Goal: Task Accomplishment & Management: Complete application form

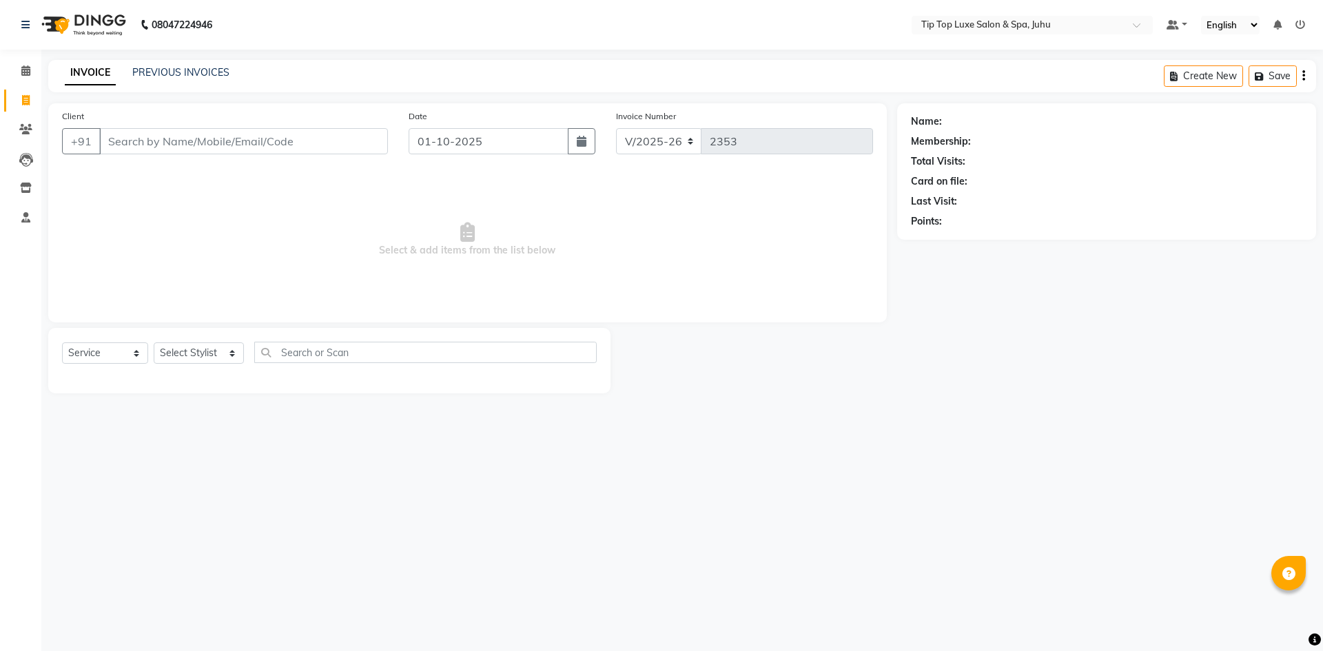
select select "8298"
select select "service"
click at [302, 141] on input "Client" at bounding box center [243, 141] width 289 height 26
type input "si"
click at [23, 125] on icon at bounding box center [25, 129] width 13 height 10
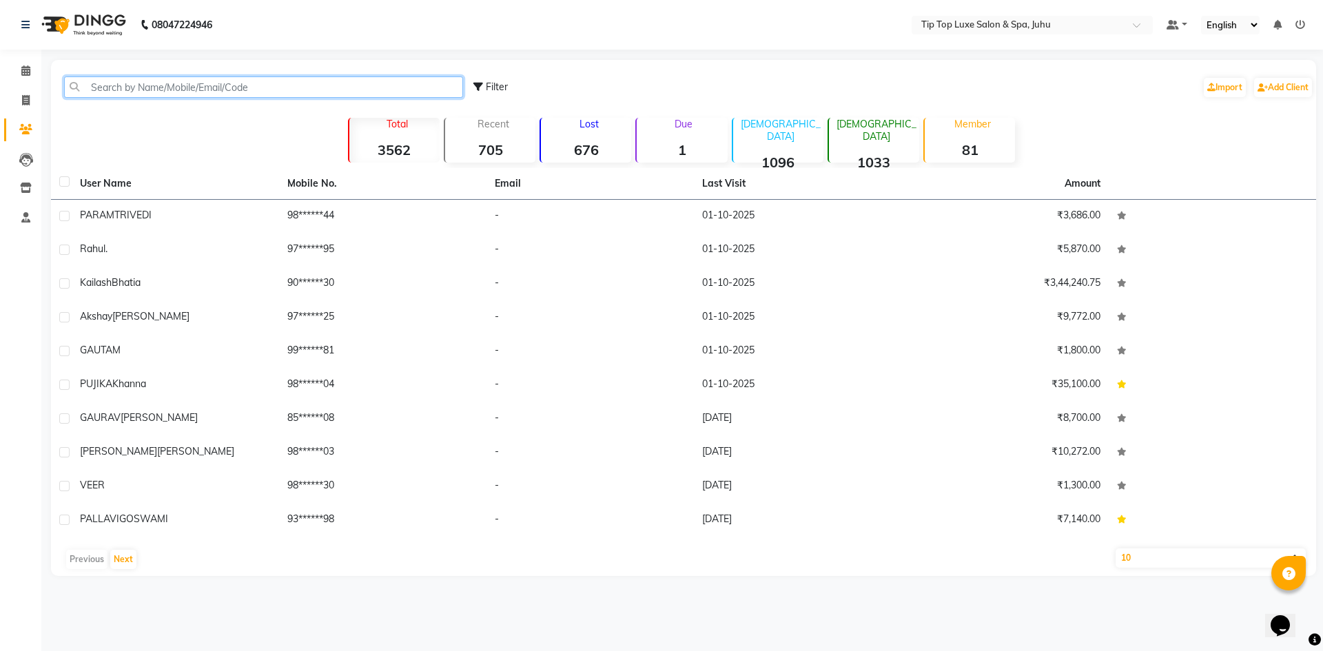
click at [174, 81] on input "text" at bounding box center [263, 86] width 399 height 21
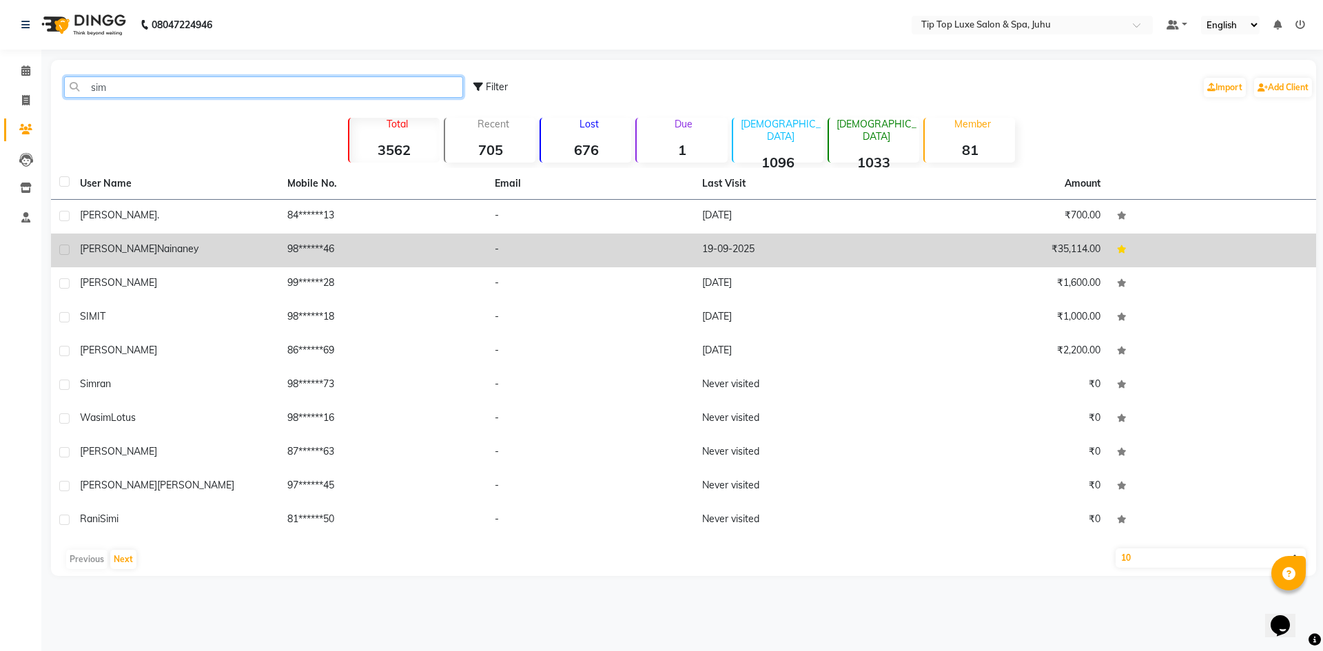
type input "sim"
click at [313, 247] on td "98******46" at bounding box center [382, 251] width 207 height 34
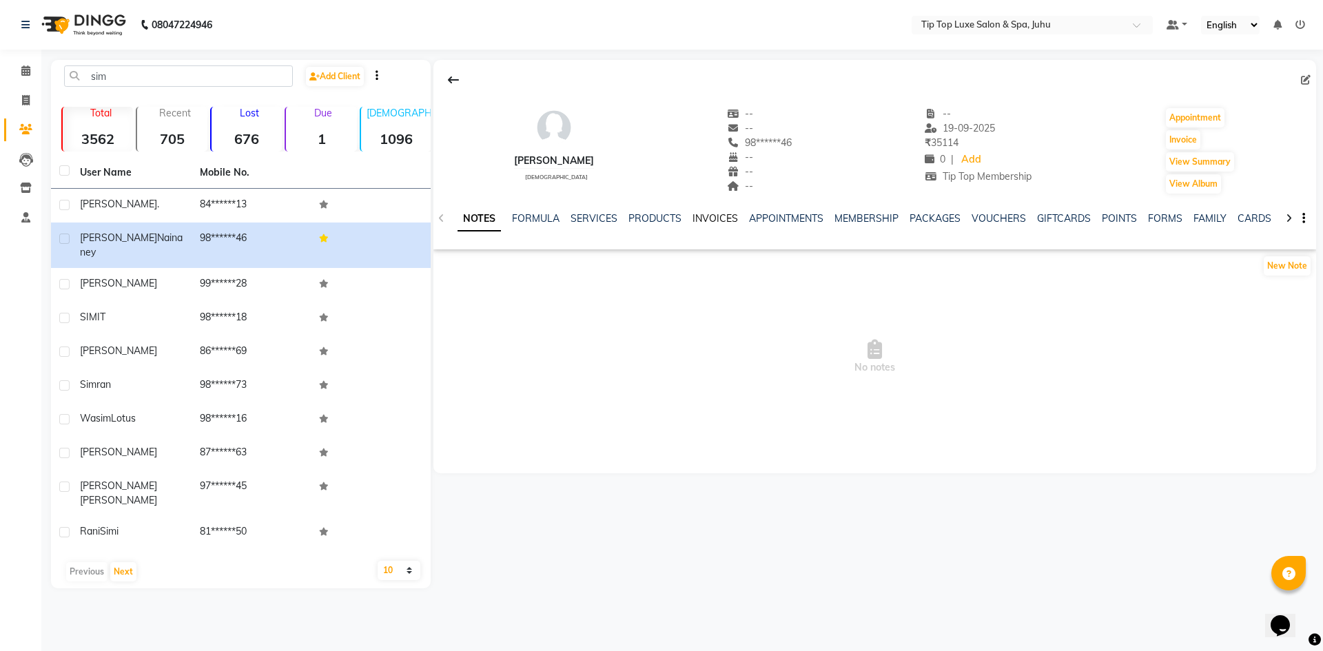
click at [721, 220] on link "INVOICES" at bounding box center [714, 218] width 45 height 12
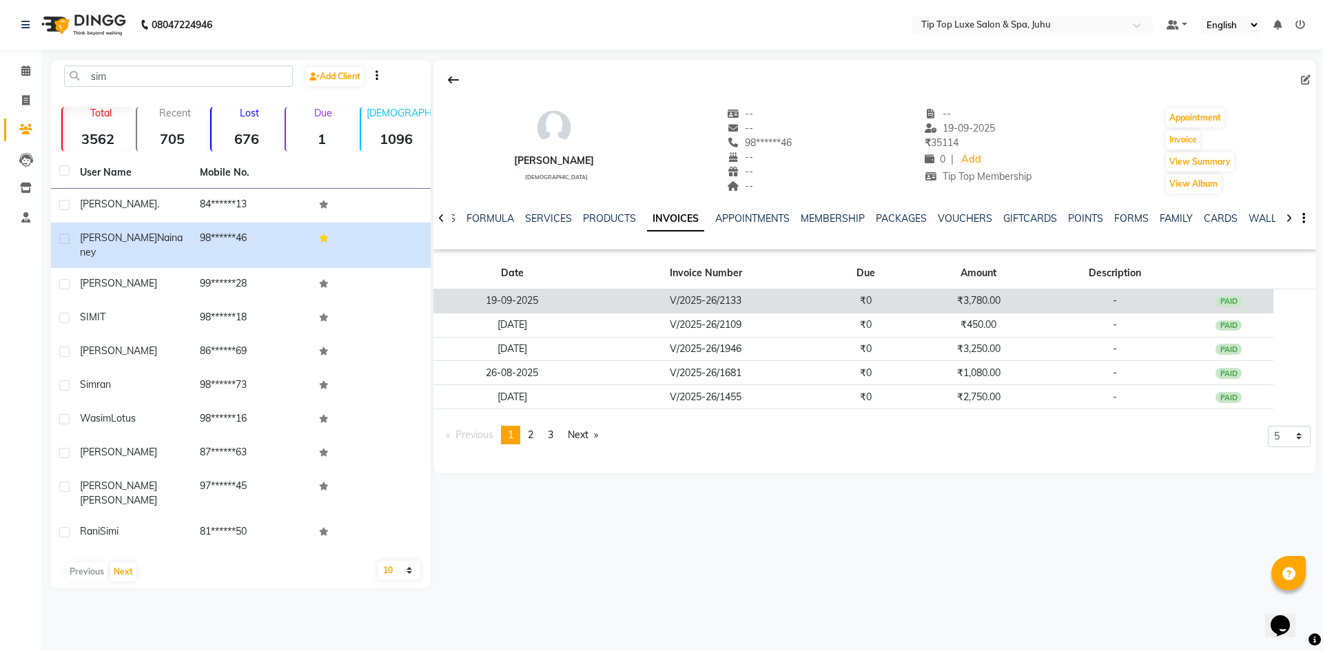
click at [719, 294] on td "V/2025-26/2133" at bounding box center [705, 301] width 229 height 24
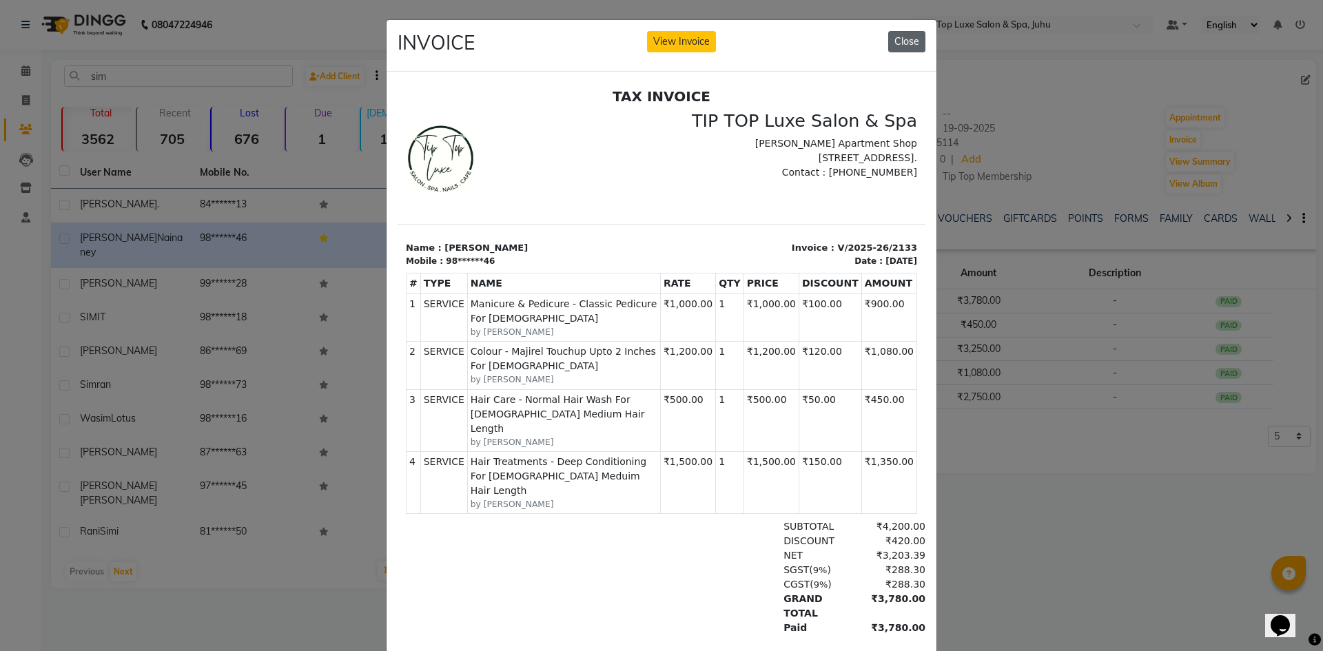
click at [895, 35] on button "Close" at bounding box center [906, 41] width 37 height 21
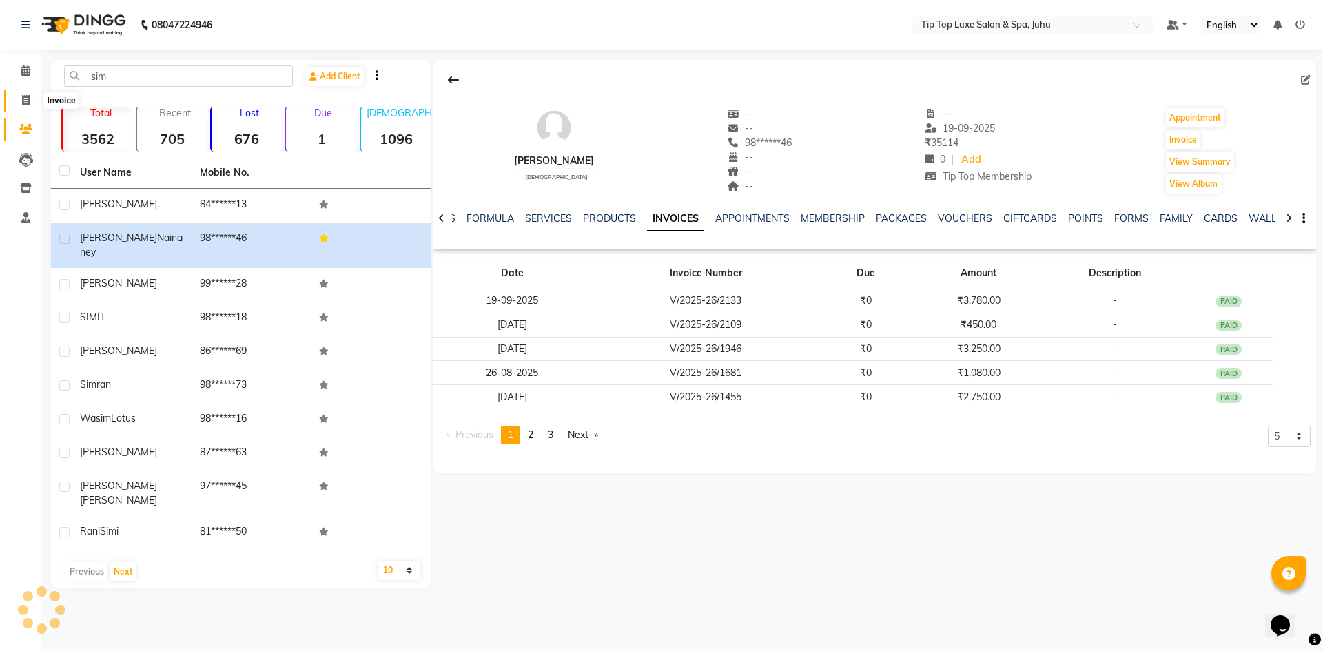
click at [32, 99] on span at bounding box center [26, 101] width 24 height 16
select select "8298"
select select "service"
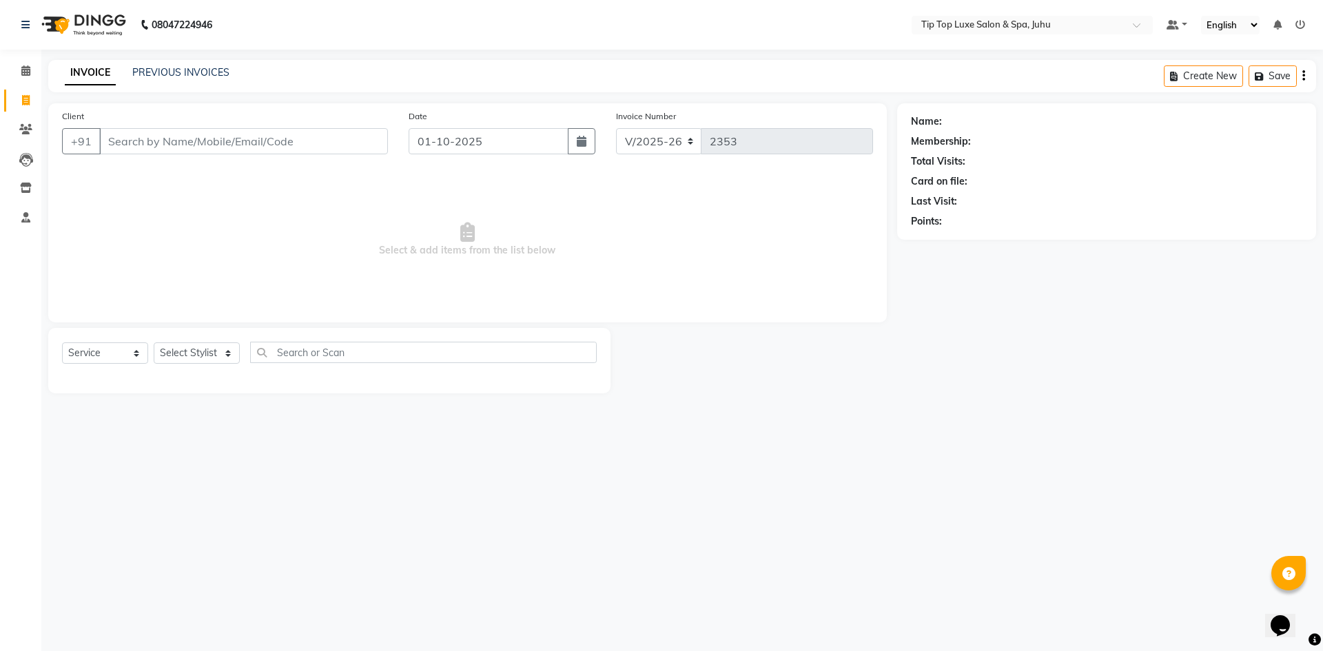
click at [114, 134] on input "Client" at bounding box center [243, 141] width 289 height 26
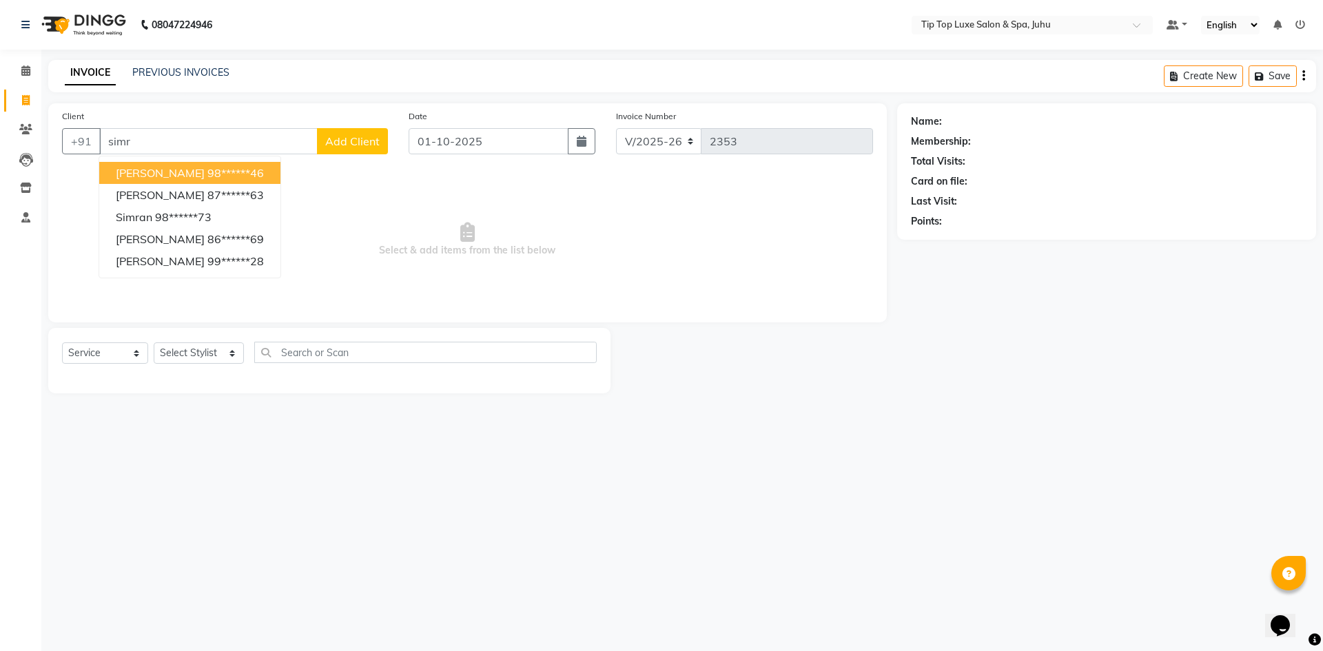
click at [148, 170] on span "[PERSON_NAME]" at bounding box center [160, 173] width 89 height 14
type input "98******46"
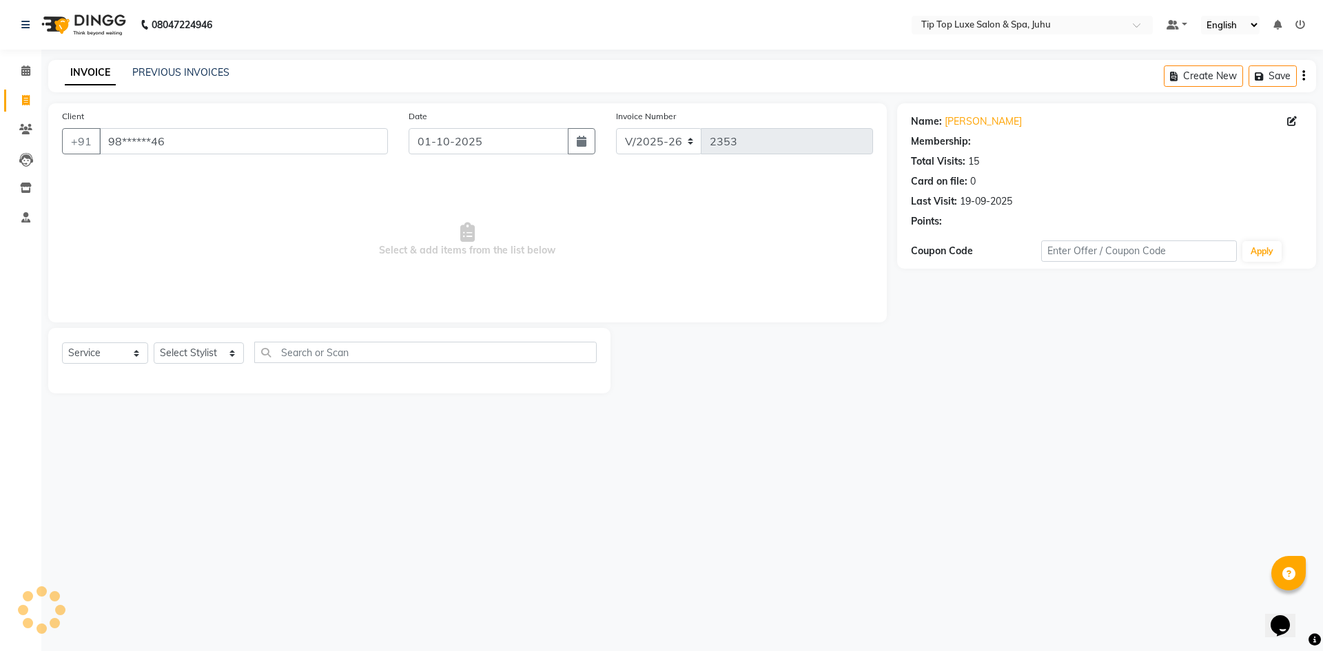
select select "1: Object"
click at [194, 353] on select "Select Stylist [PERSON_NAME] admin [PERSON_NAME] creado ANAO [PERSON_NAME] Jyot…" at bounding box center [199, 352] width 90 height 21
select select "82317"
click at [154, 342] on select "Select Stylist [PERSON_NAME] admin [PERSON_NAME] creado ANAO [PERSON_NAME] Jyot…" at bounding box center [199, 352] width 90 height 21
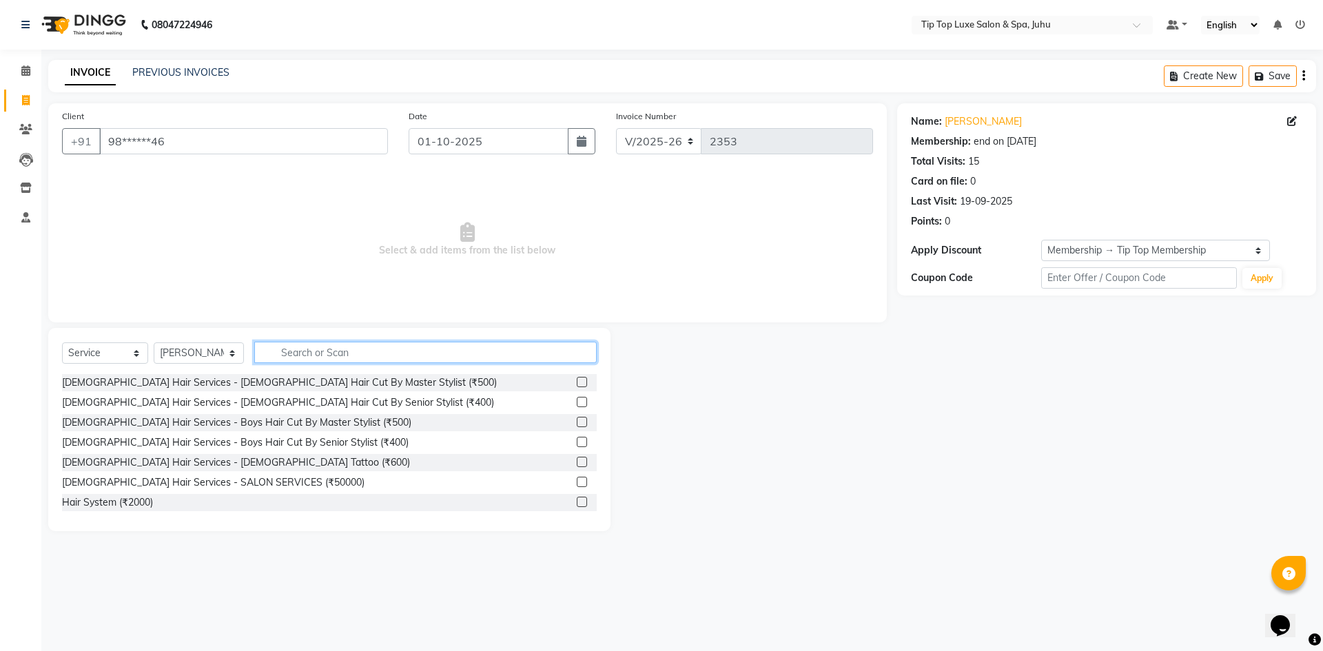
click at [277, 351] on input "text" at bounding box center [425, 352] width 343 height 21
type input "normal hair"
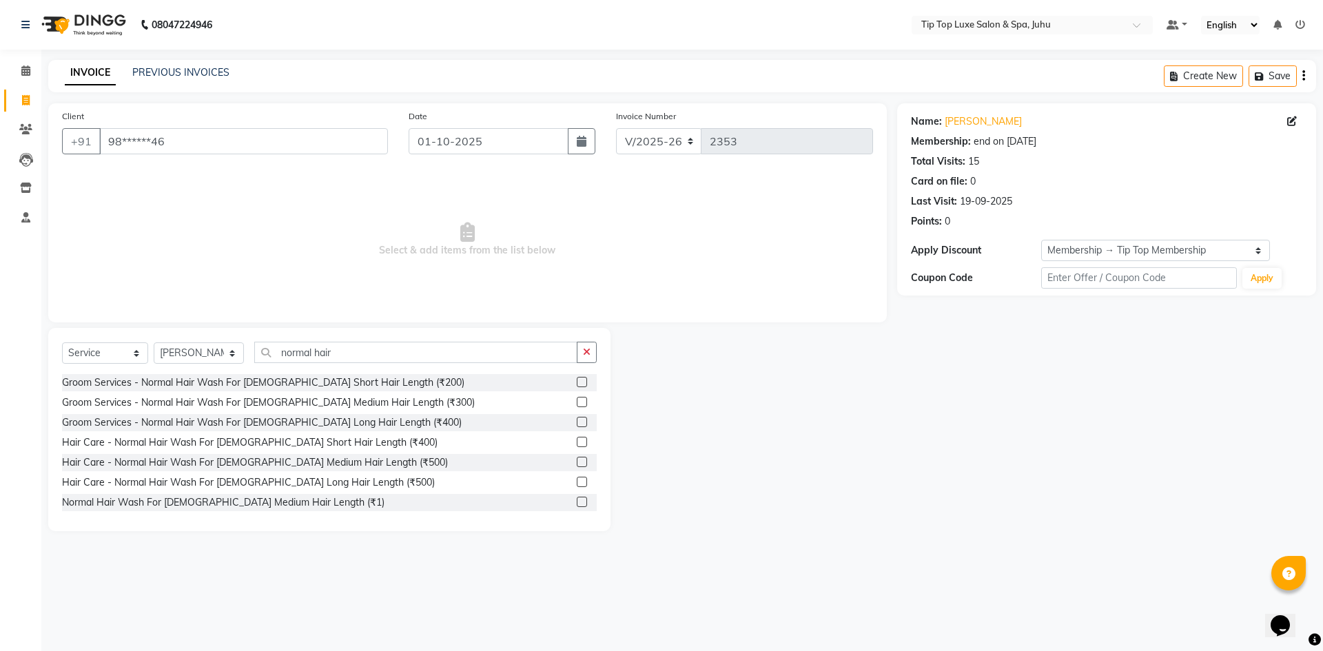
click at [577, 463] on label at bounding box center [582, 462] width 10 height 10
click at [577, 463] on input "checkbox" at bounding box center [581, 462] width 9 height 9
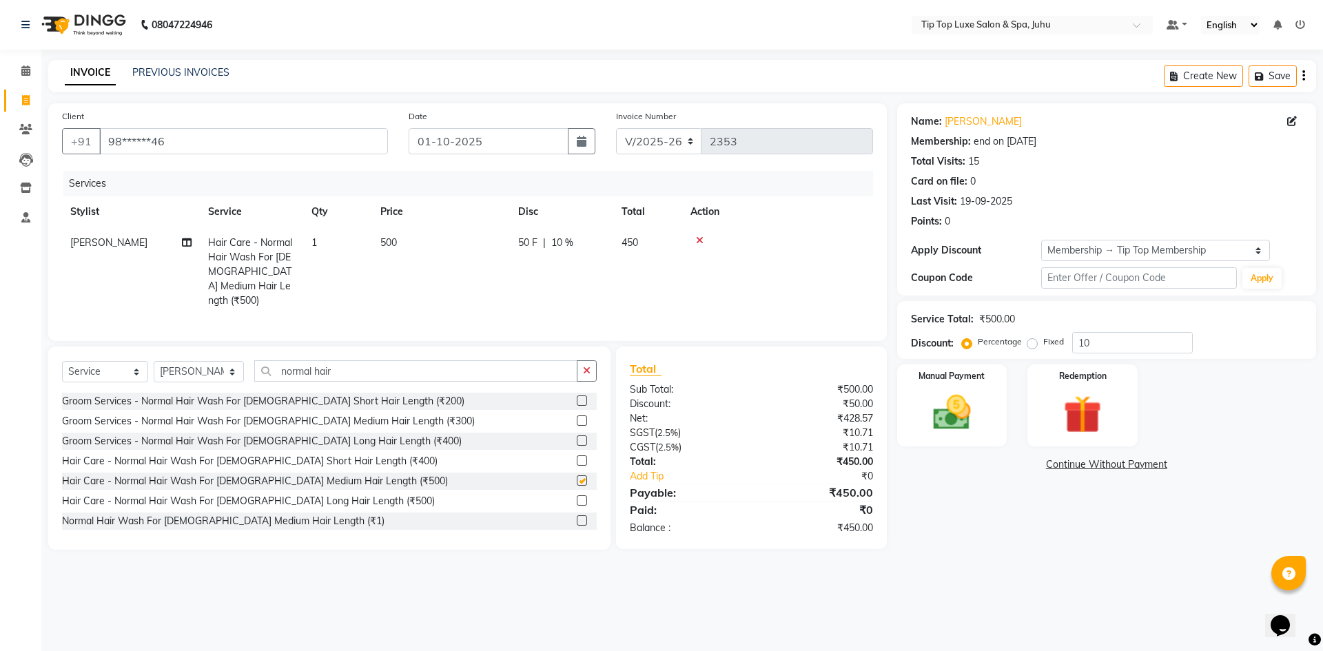
checkbox input "false"
click at [529, 369] on input "normal hair" at bounding box center [416, 370] width 324 height 21
type input "n"
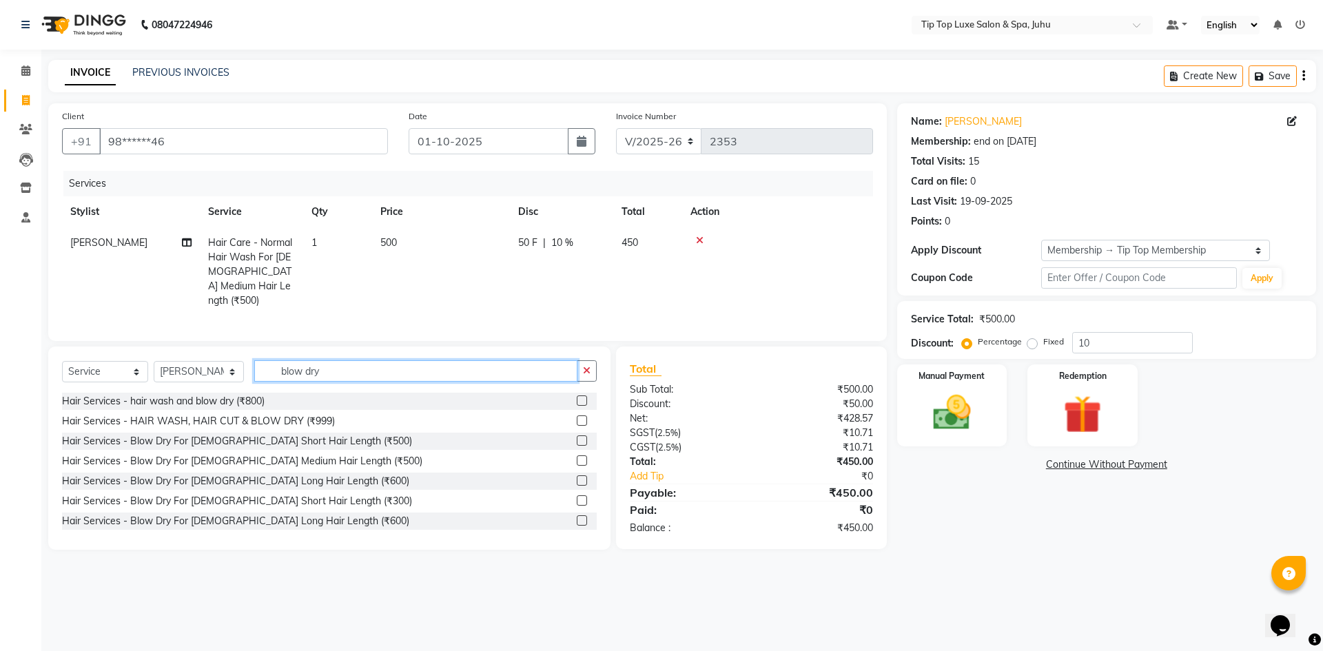
type input "blow dry"
click at [577, 457] on label at bounding box center [582, 460] width 10 height 10
click at [577, 457] on input "checkbox" at bounding box center [581, 461] width 9 height 9
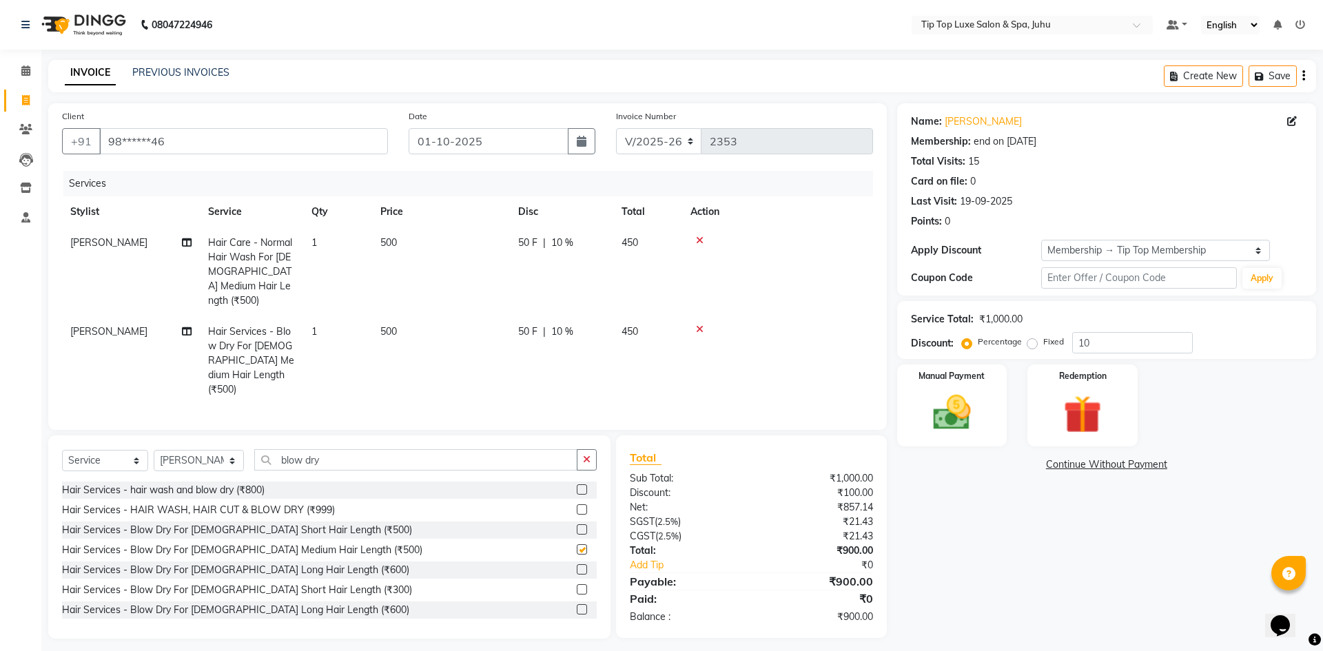
checkbox input "false"
click at [945, 411] on img at bounding box center [952, 412] width 64 height 45
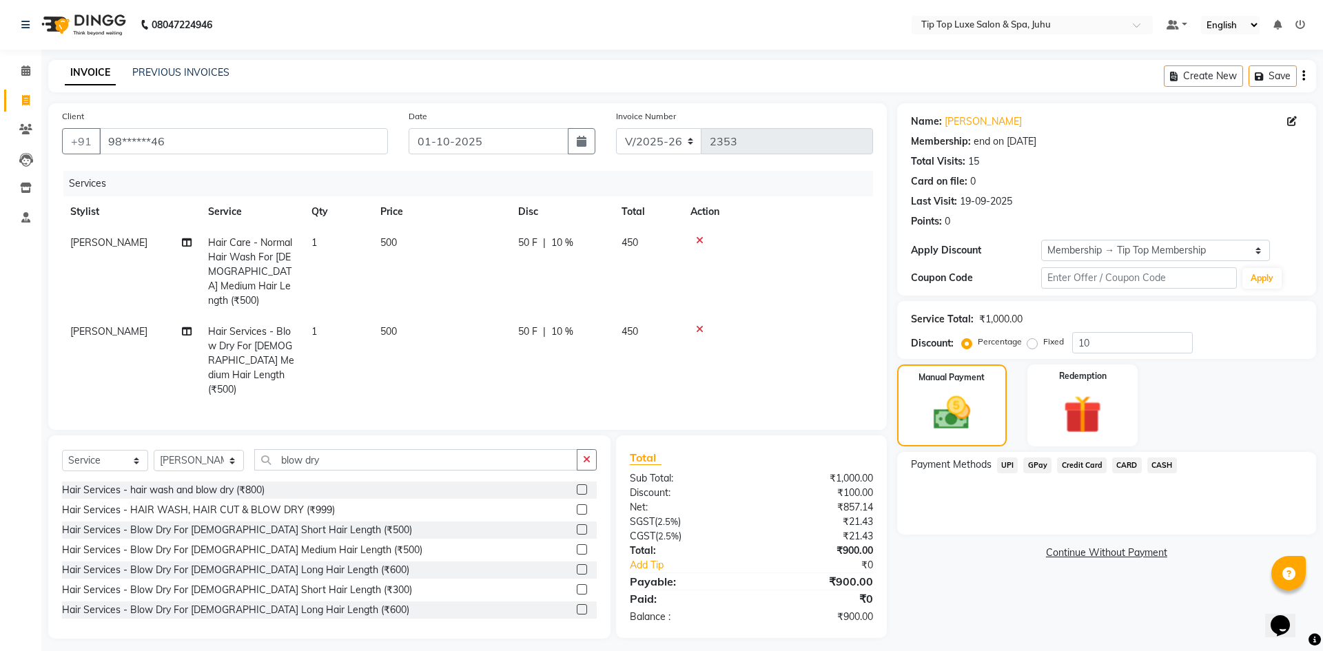
click at [1005, 468] on span "UPI" at bounding box center [1007, 465] width 21 height 16
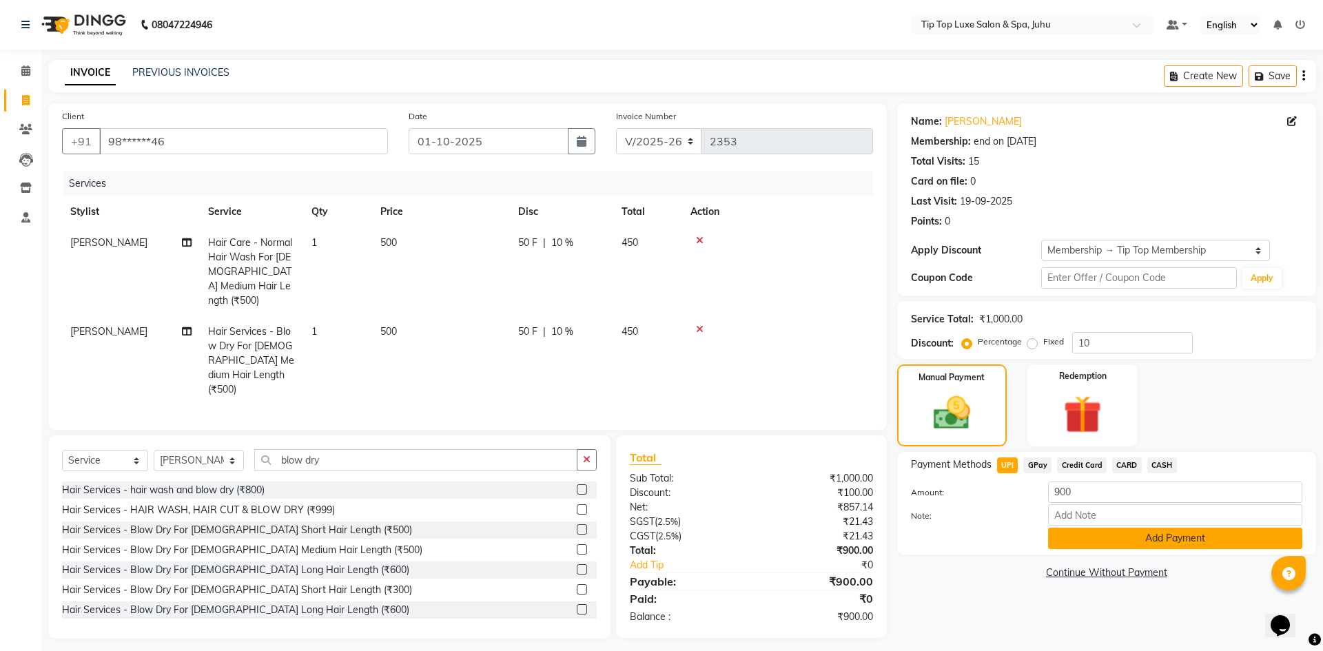
click at [1072, 535] on button "Add Payment" at bounding box center [1175, 538] width 254 height 21
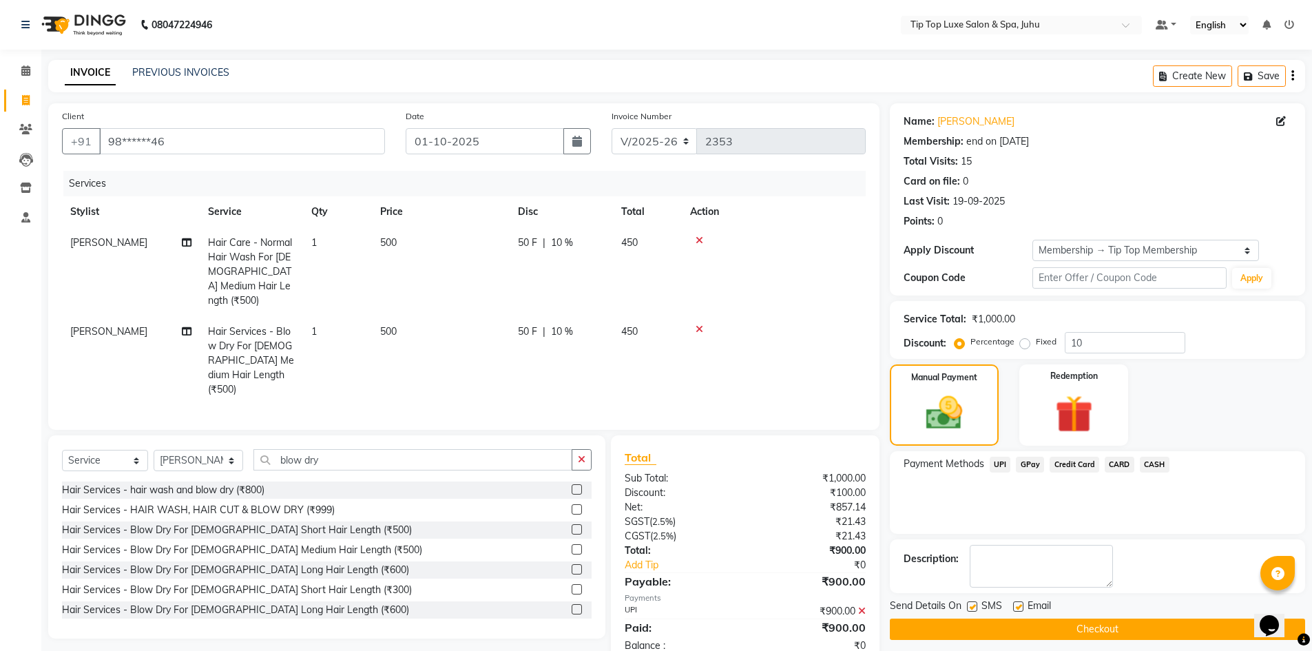
click at [1086, 630] on button "Checkout" at bounding box center [1097, 629] width 415 height 21
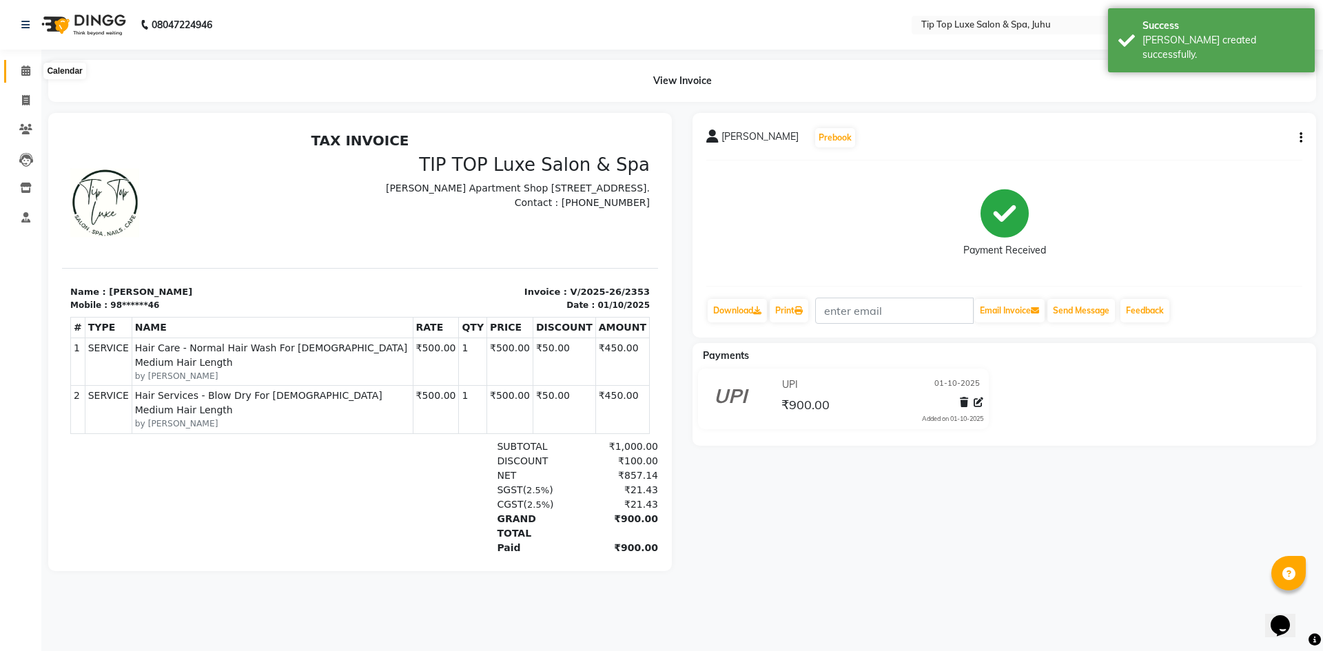
click at [22, 74] on icon at bounding box center [25, 70] width 9 height 10
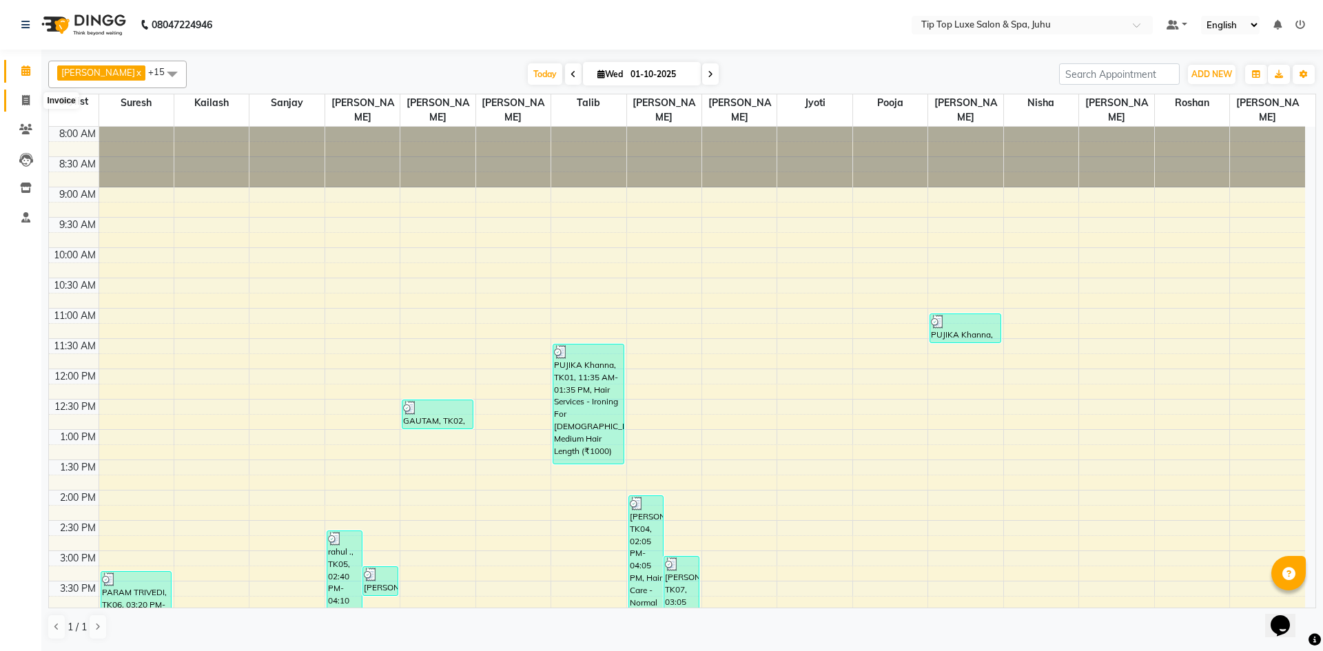
click at [26, 103] on icon at bounding box center [26, 100] width 8 height 10
select select "8298"
select select "service"
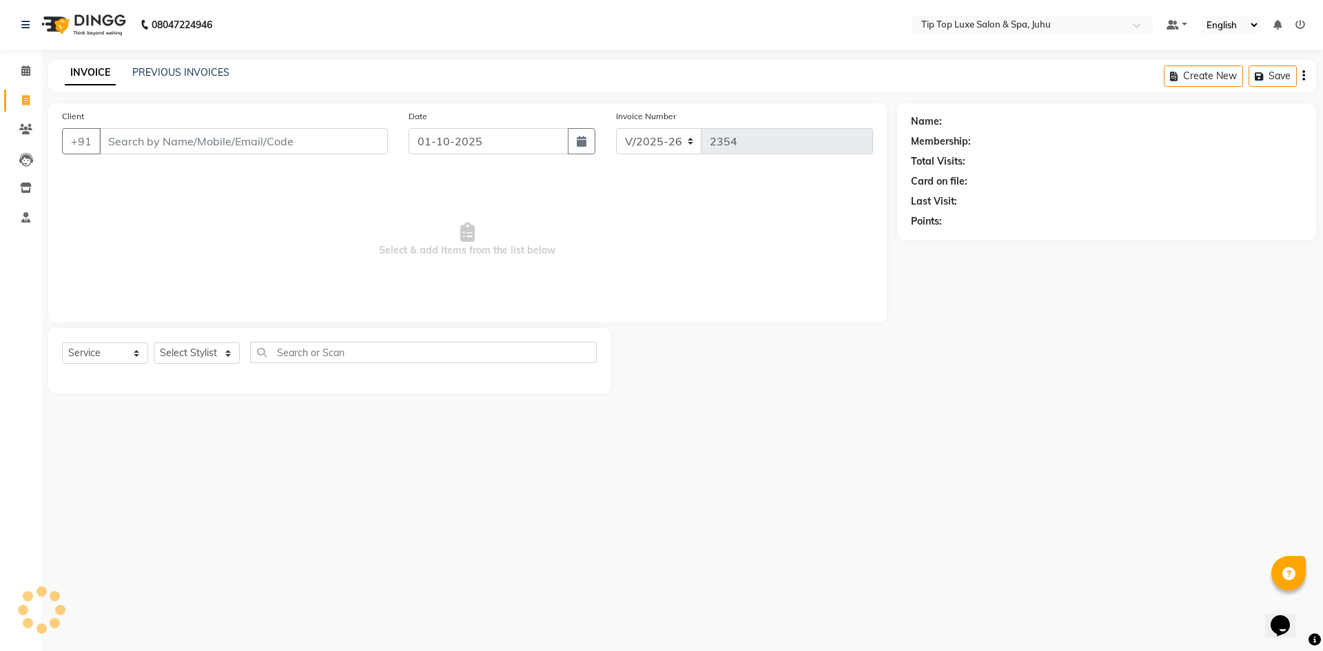
click at [159, 141] on input "Client" at bounding box center [243, 141] width 289 height 26
type input "9870070199"
click at [375, 140] on span "Add Client" at bounding box center [352, 141] width 54 height 14
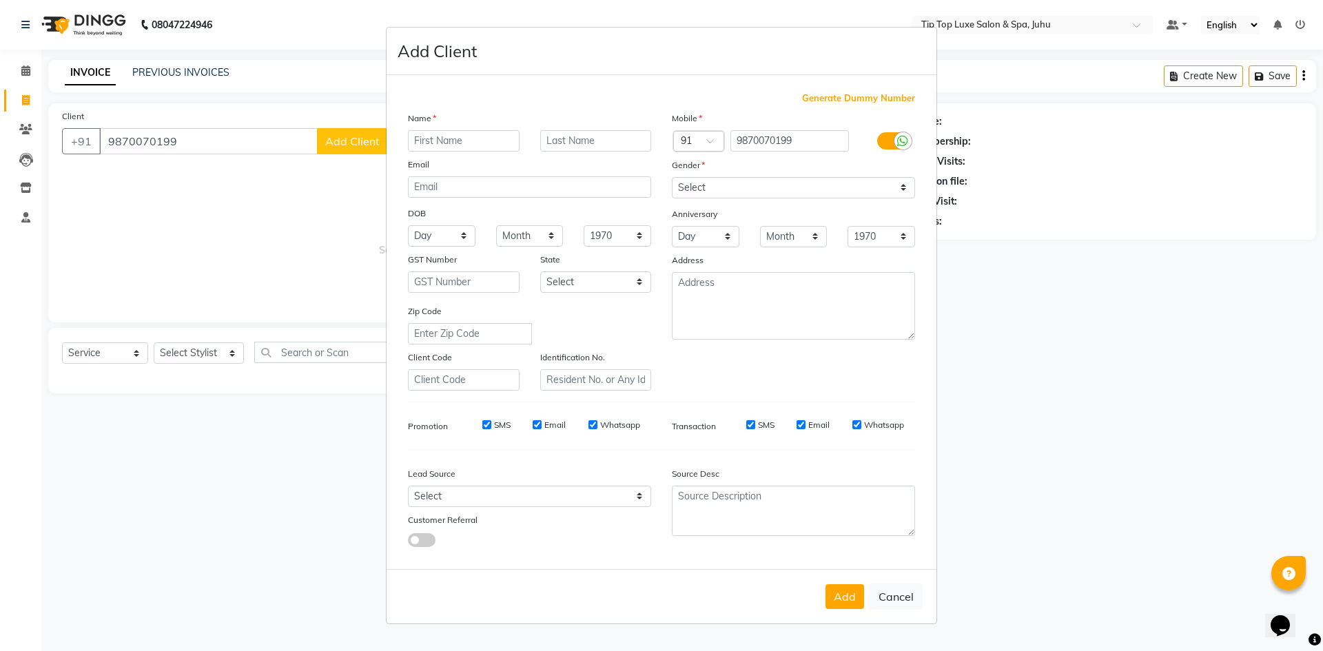
type input "p"
type input "PRIYANKA"
click at [630, 140] on input "text" at bounding box center [596, 140] width 112 height 21
type input "."
click at [743, 187] on select "Select [DEMOGRAPHIC_DATA] [DEMOGRAPHIC_DATA] Other Prefer Not To Say" at bounding box center [793, 187] width 243 height 21
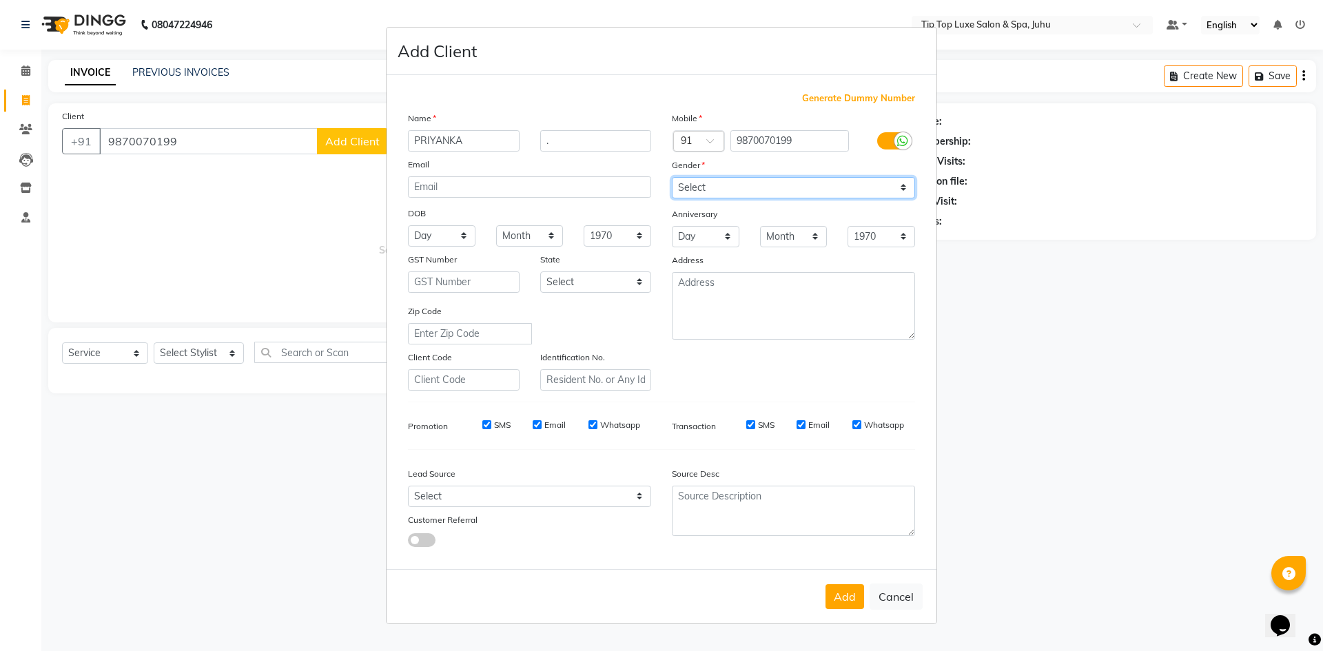
select select "[DEMOGRAPHIC_DATA]"
click at [672, 177] on select "Select [DEMOGRAPHIC_DATA] [DEMOGRAPHIC_DATA] Other Prefer Not To Say" at bounding box center [793, 187] width 243 height 21
click at [842, 588] on button "Add" at bounding box center [844, 596] width 39 height 25
type input "98******99"
select select
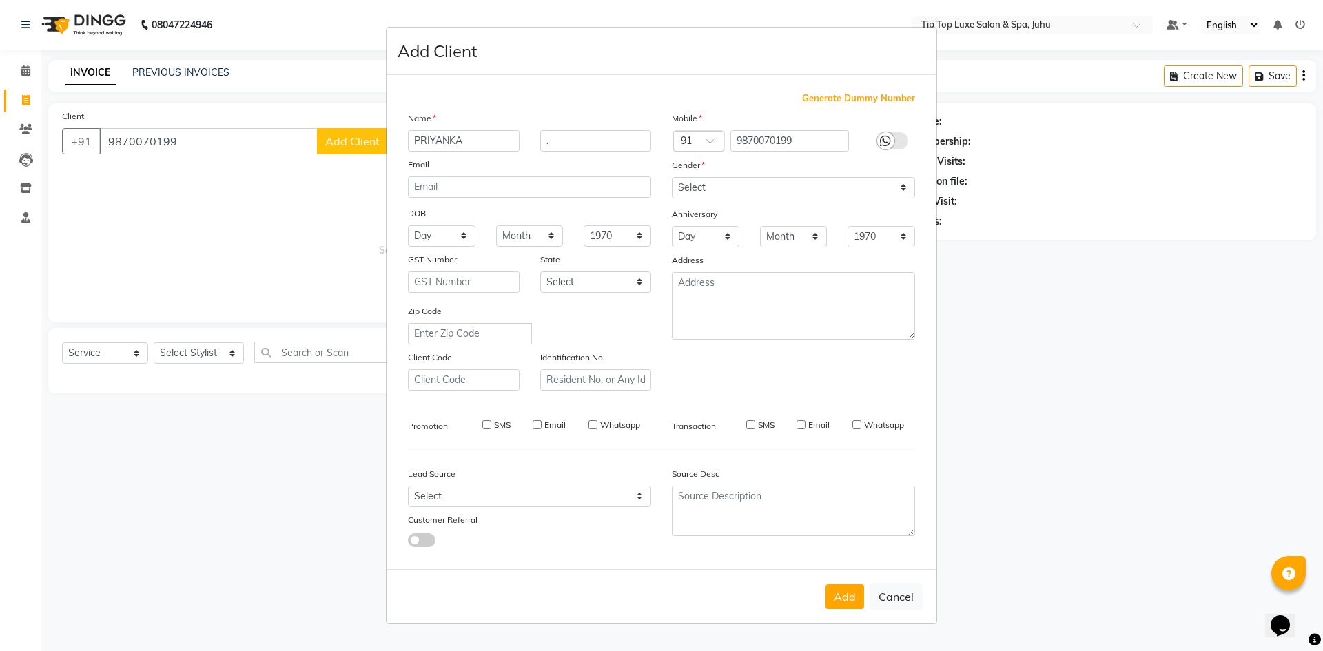
select select
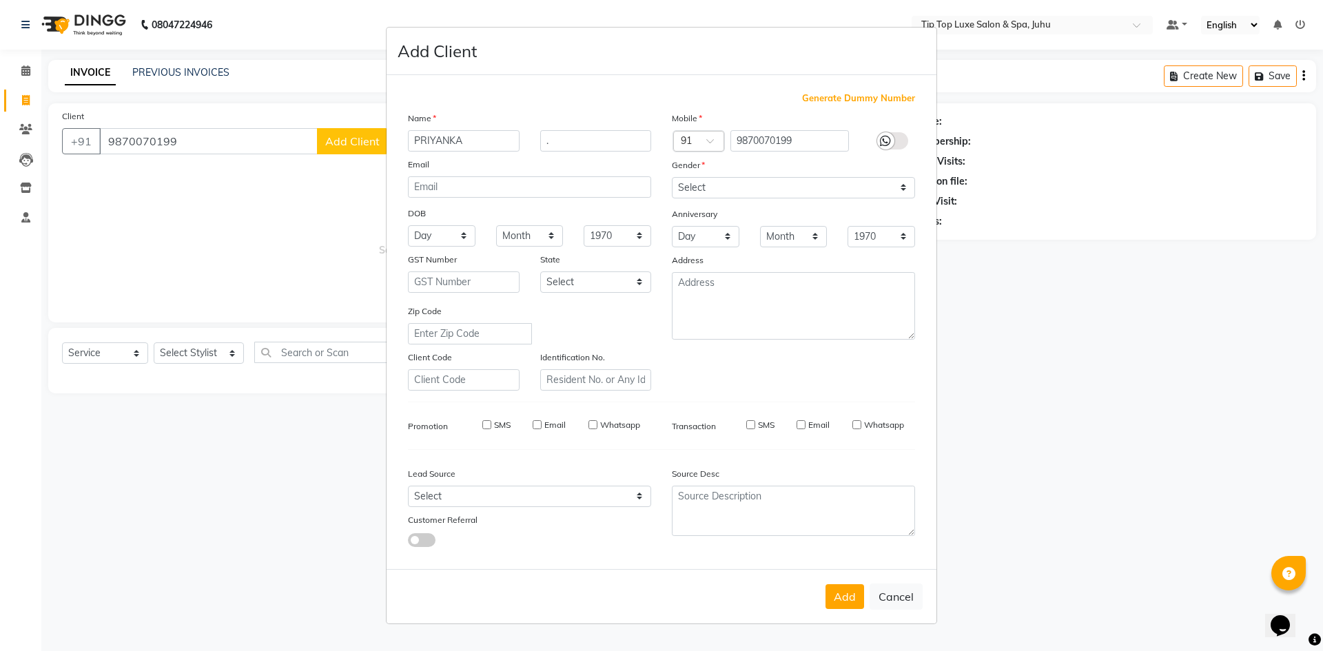
select select
checkbox input "false"
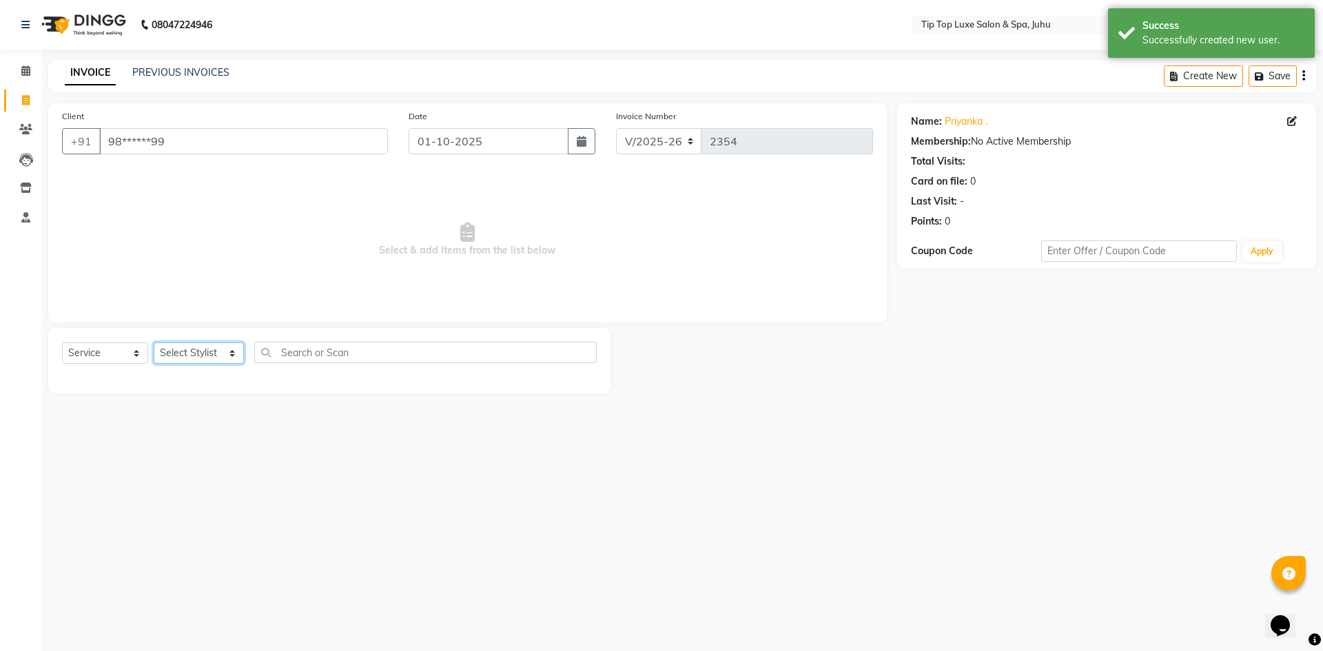
click at [209, 352] on select "Select Stylist [PERSON_NAME] admin [PERSON_NAME] creado ANAO [PERSON_NAME] Jyot…" at bounding box center [199, 352] width 90 height 21
select select "82323"
click at [154, 342] on select "Select Stylist [PERSON_NAME] admin [PERSON_NAME] creado ANAO [PERSON_NAME] Jyot…" at bounding box center [199, 352] width 90 height 21
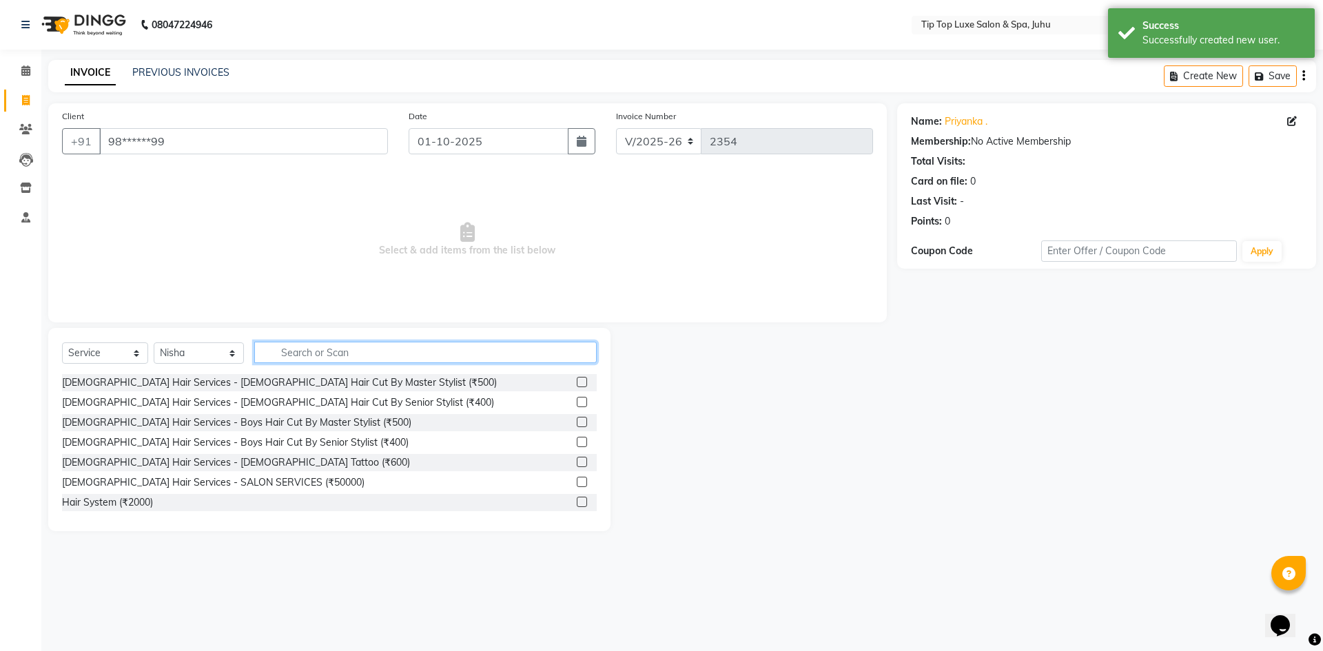
click at [334, 349] on input "text" at bounding box center [425, 352] width 343 height 21
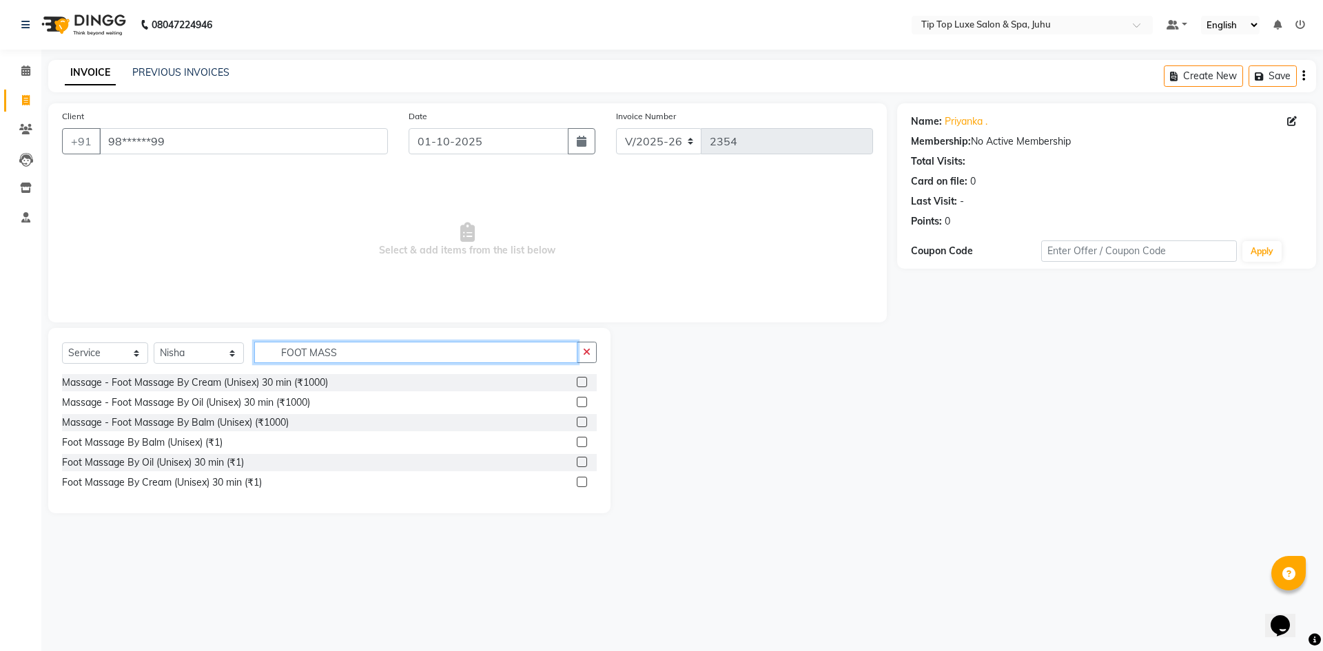
type input "FOOT MASS"
click at [581, 380] on label at bounding box center [582, 382] width 10 height 10
click at [581, 380] on input "checkbox" at bounding box center [581, 382] width 9 height 9
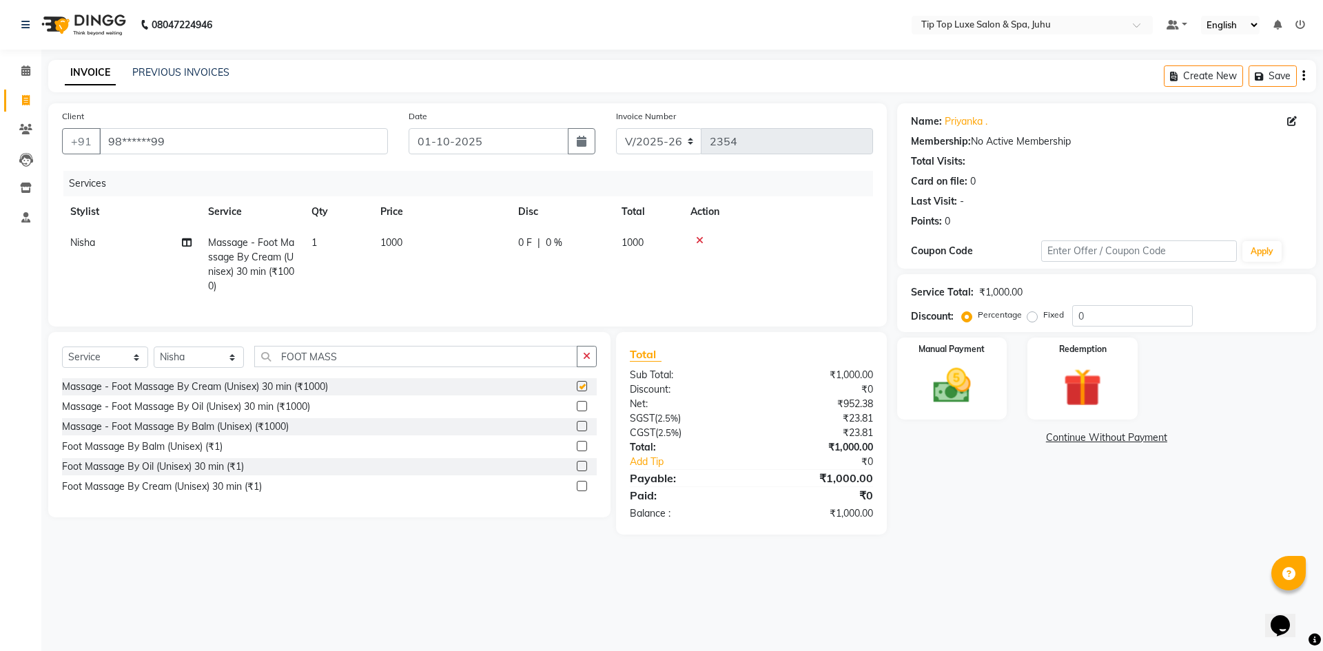
checkbox input "false"
click at [942, 369] on img at bounding box center [952, 385] width 64 height 45
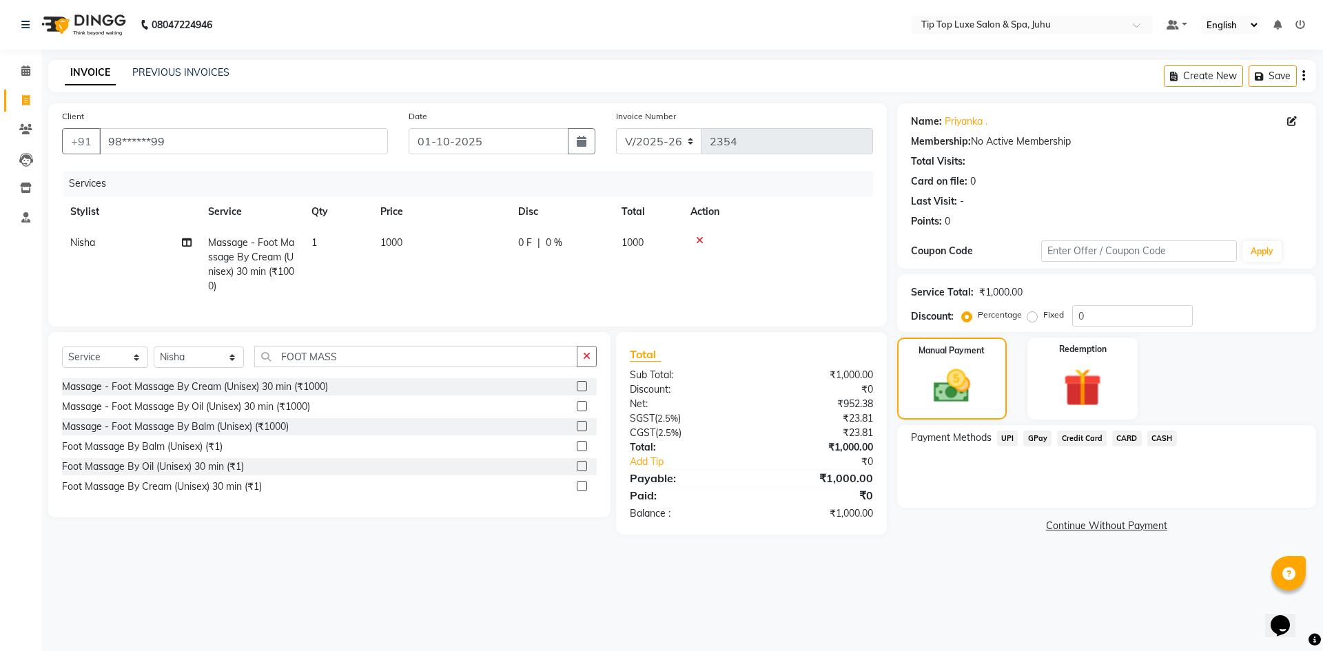
click at [1004, 437] on span "UPI" at bounding box center [1007, 439] width 21 height 16
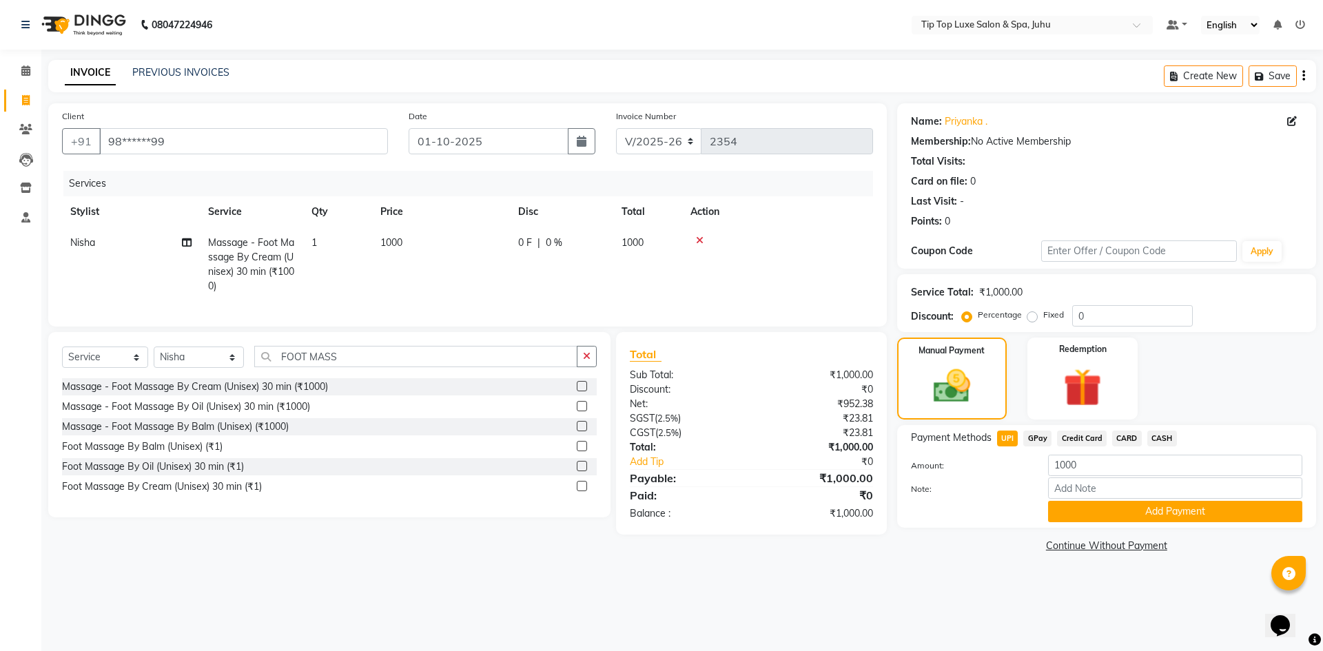
click at [1073, 527] on div "Payment Methods UPI GPay Credit Card CARD CASH Amount: 1000 Note: Add Payment" at bounding box center [1106, 476] width 419 height 103
click at [1073, 514] on button "Add Payment" at bounding box center [1175, 511] width 254 height 21
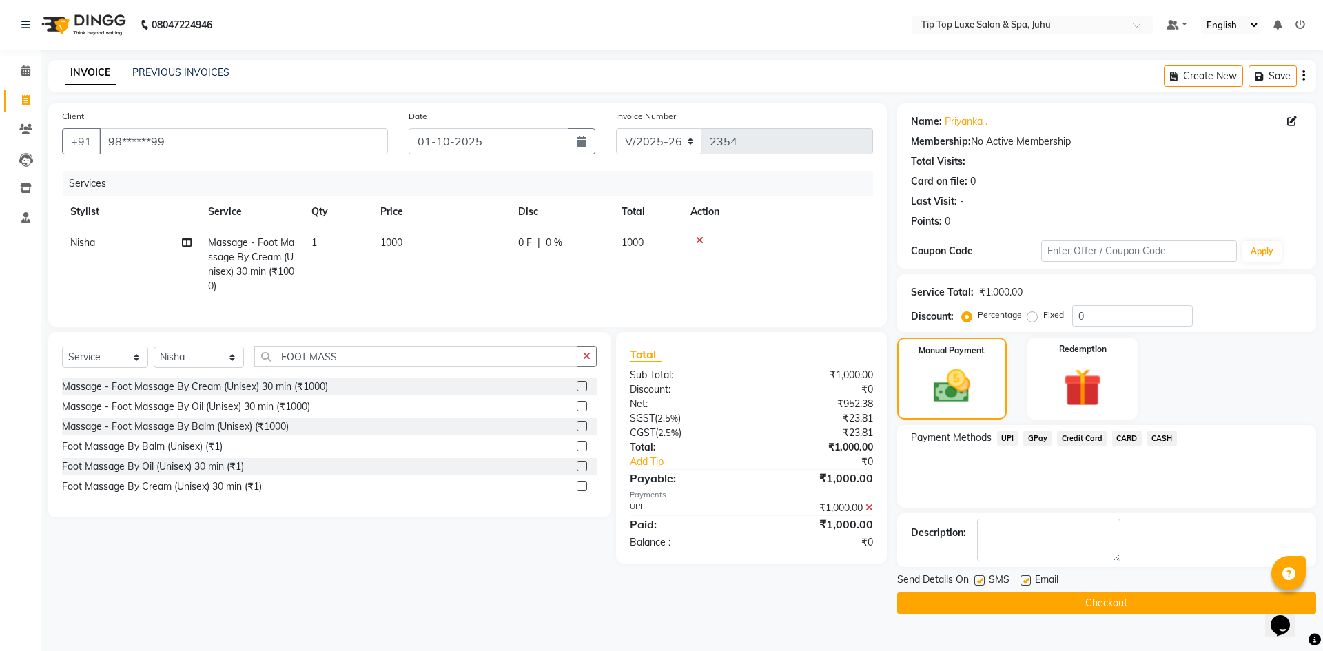
click at [1090, 602] on button "Checkout" at bounding box center [1106, 602] width 419 height 21
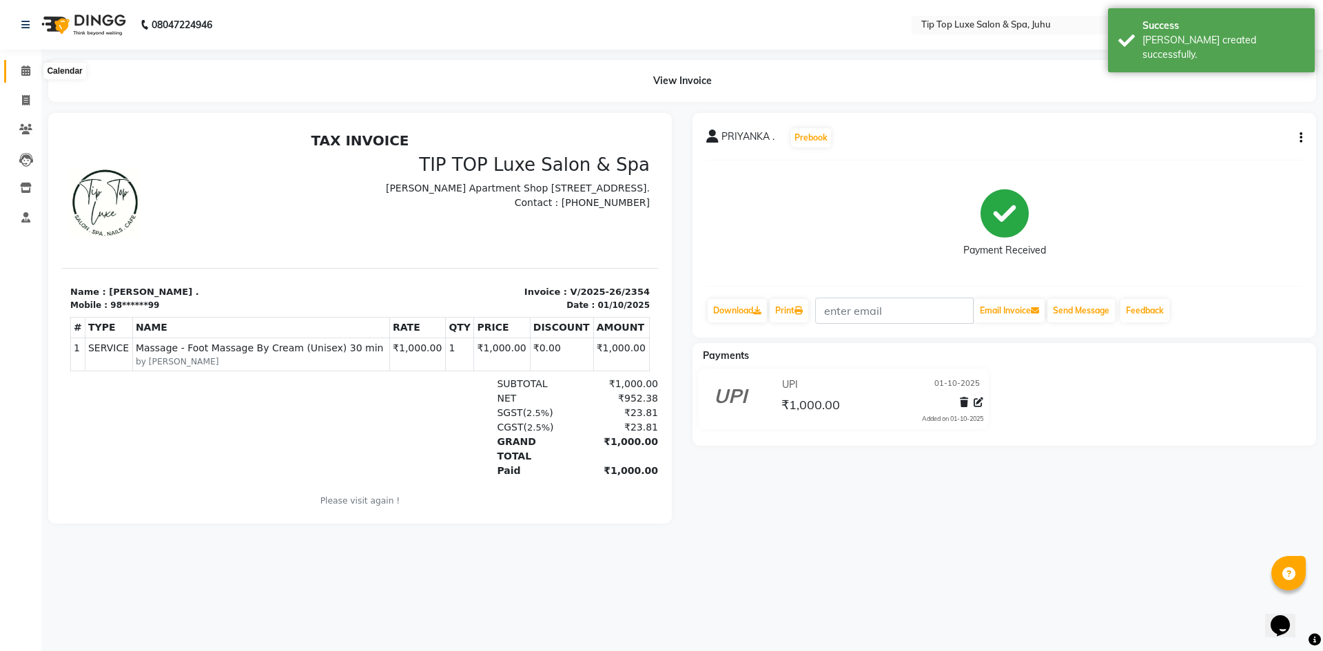
click at [30, 71] on icon at bounding box center [25, 70] width 9 height 10
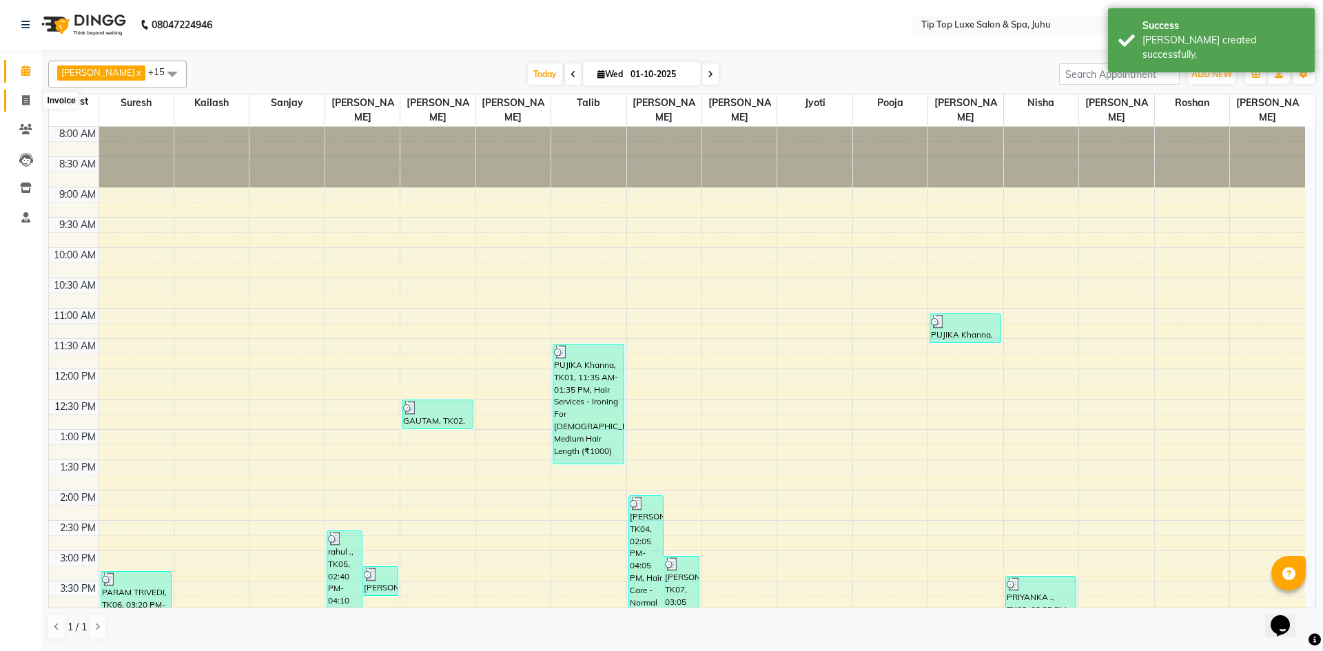
click at [25, 103] on icon at bounding box center [26, 100] width 8 height 10
select select "8298"
select select "service"
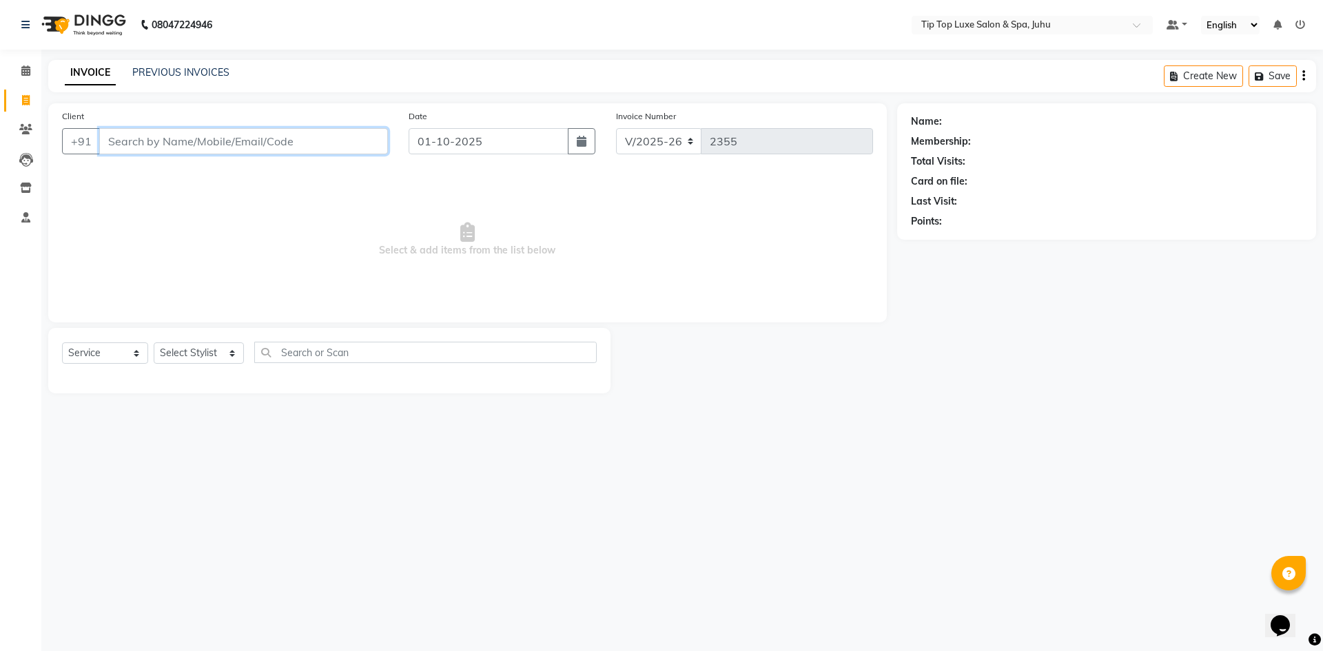
click at [136, 138] on input "Client" at bounding box center [243, 141] width 289 height 26
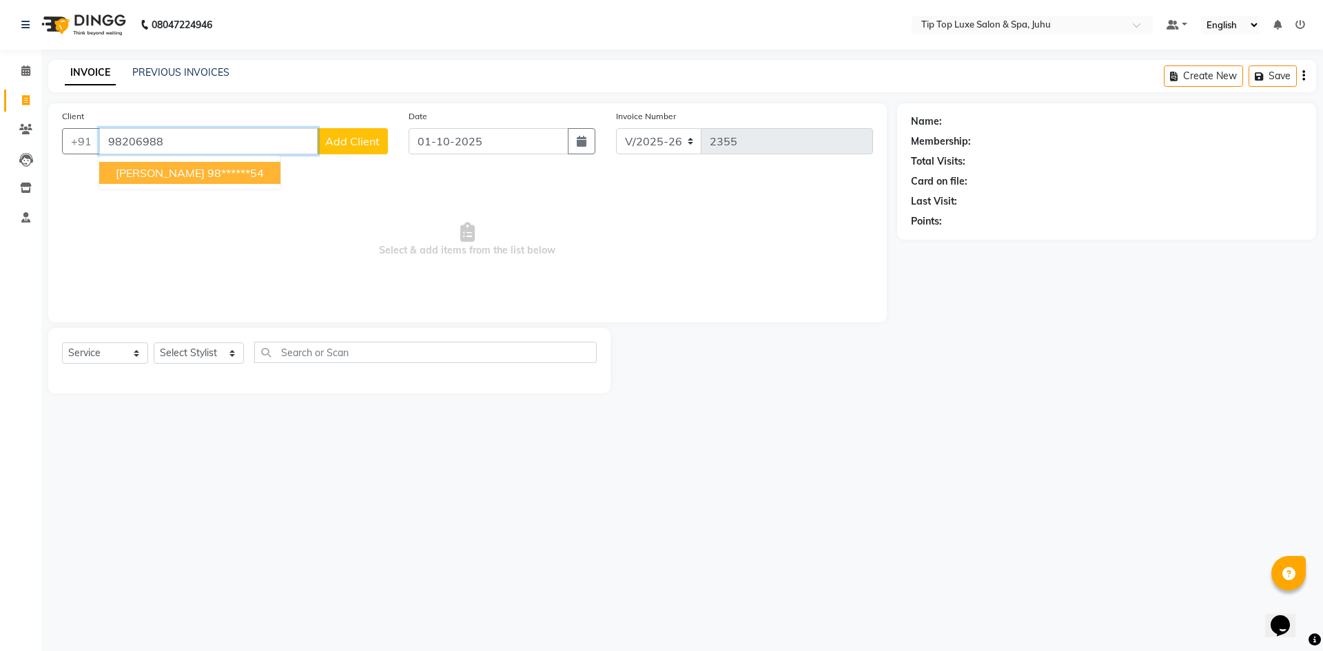
click at [147, 174] on span "[PERSON_NAME]" at bounding box center [160, 173] width 89 height 14
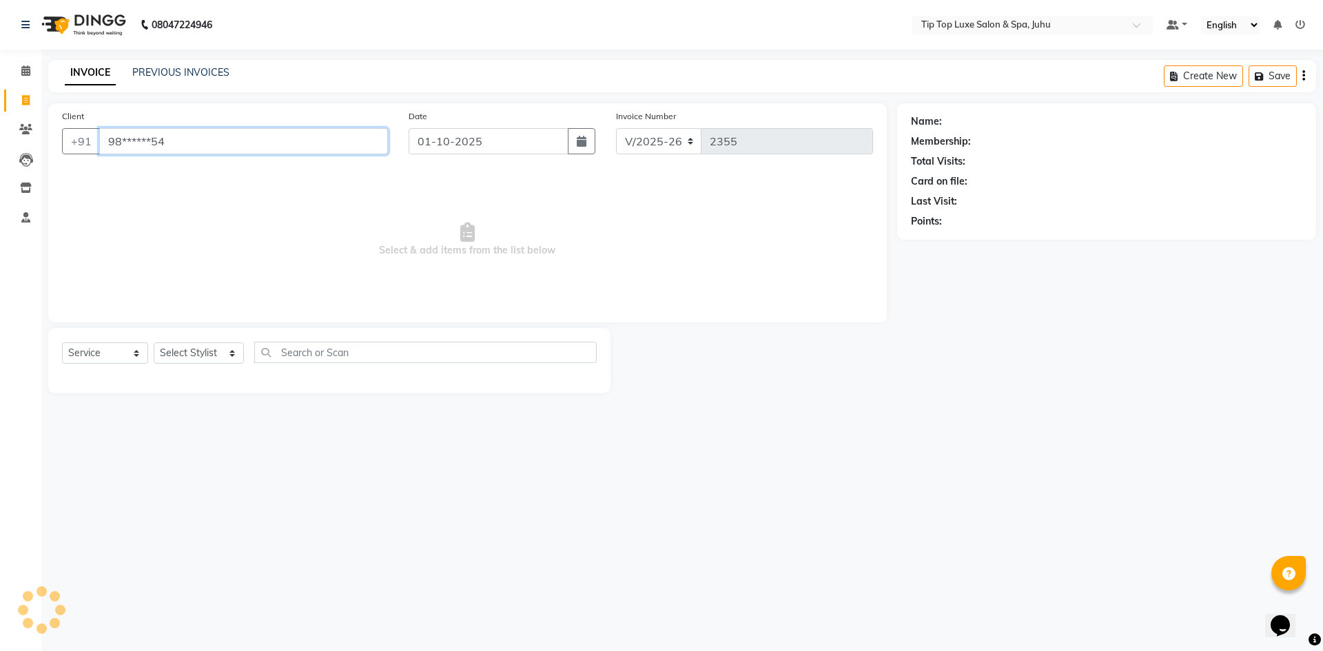
type input "98******54"
select select "1: Object"
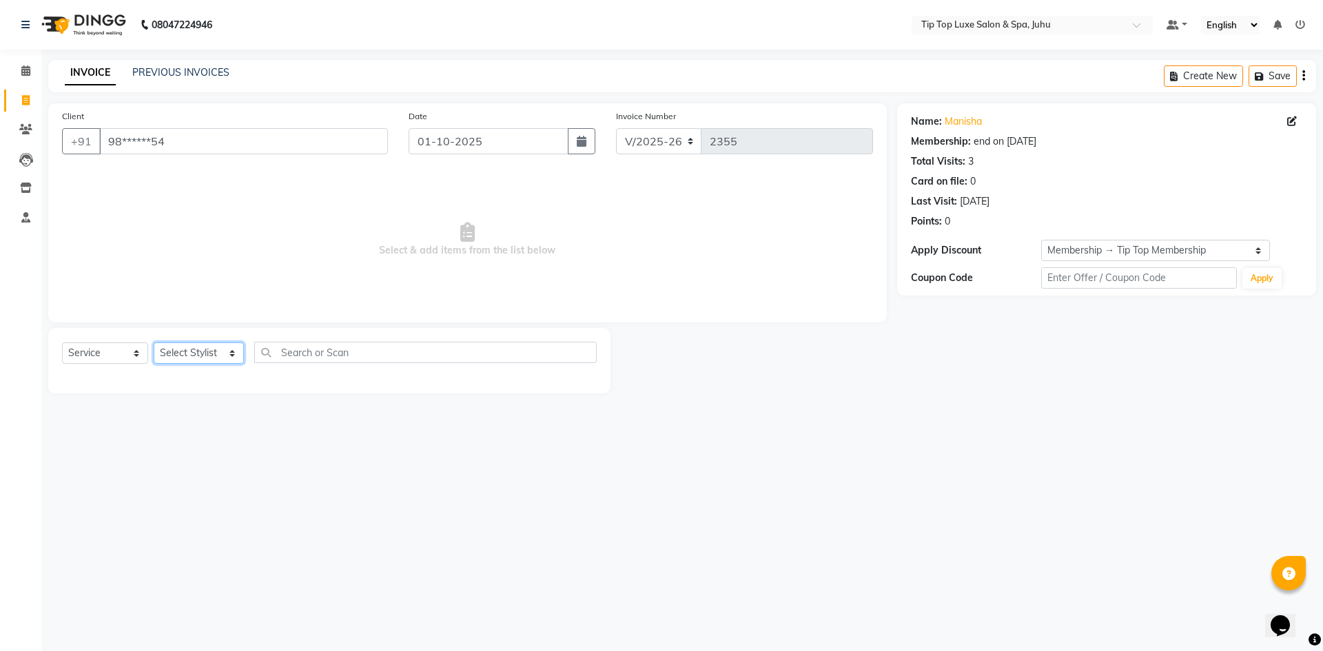
click at [190, 351] on select "Select Stylist [PERSON_NAME] admin [PERSON_NAME] creado ANAO [PERSON_NAME] Jyot…" at bounding box center [199, 352] width 90 height 21
select select "82327"
click at [154, 342] on select "Select Stylist [PERSON_NAME] admin [PERSON_NAME] creado ANAO [PERSON_NAME] Jyot…" at bounding box center [199, 352] width 90 height 21
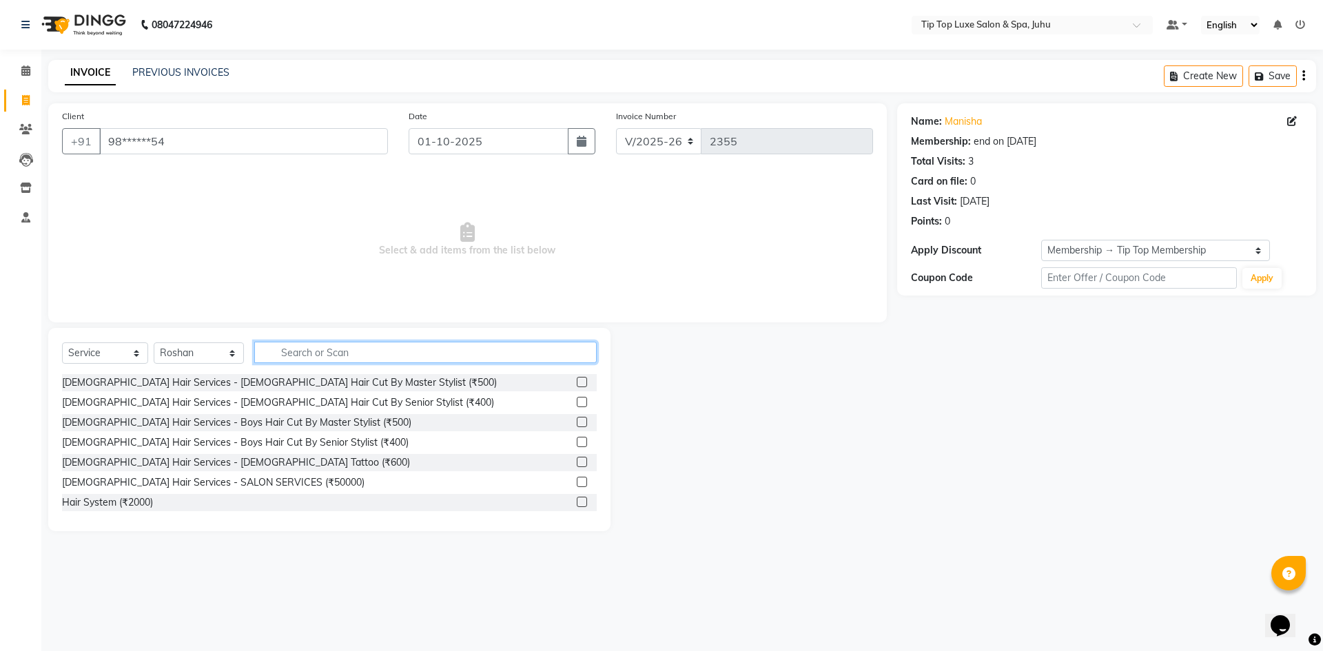
click at [301, 355] on input "text" at bounding box center [425, 352] width 343 height 21
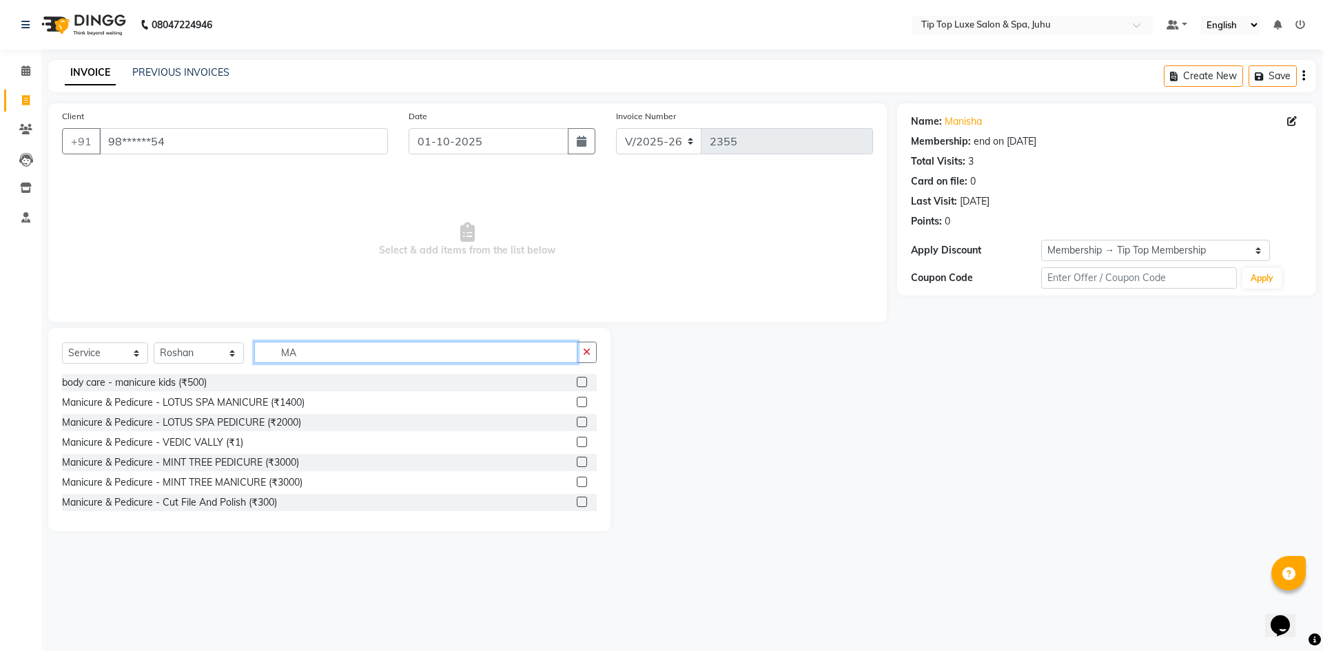
type input "M"
type input "CLASS"
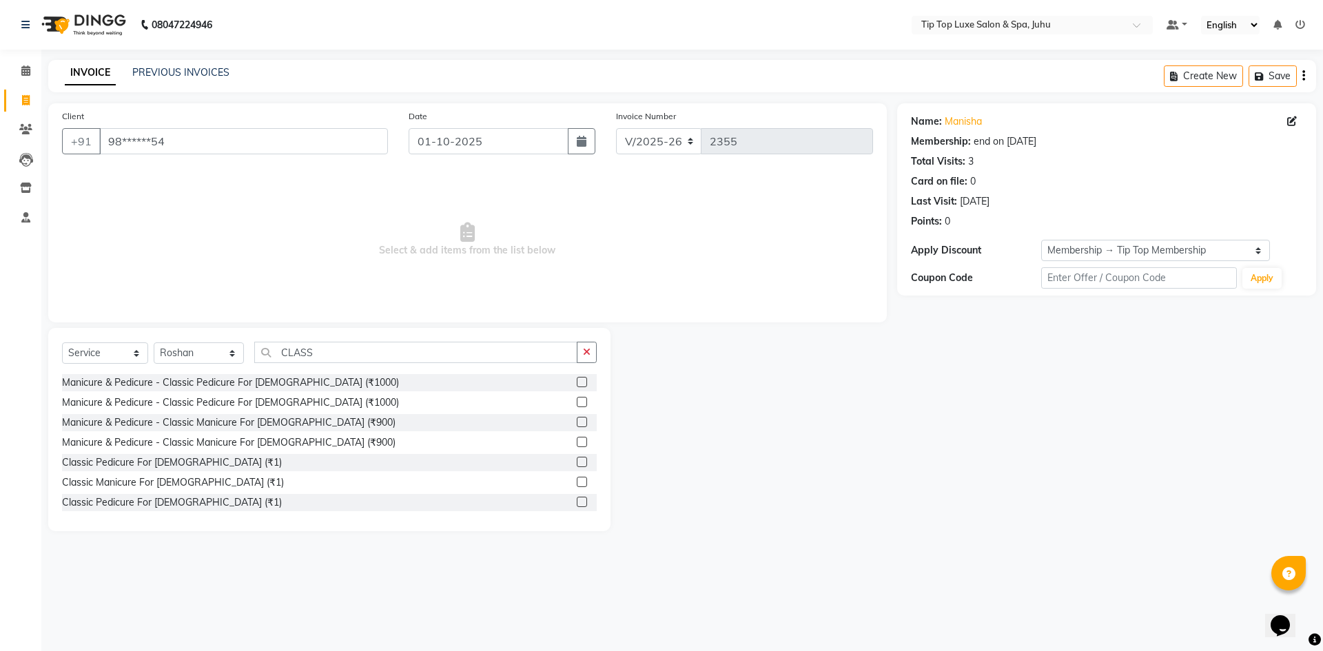
click at [577, 402] on label at bounding box center [582, 402] width 10 height 10
click at [577, 402] on input "checkbox" at bounding box center [581, 402] width 9 height 9
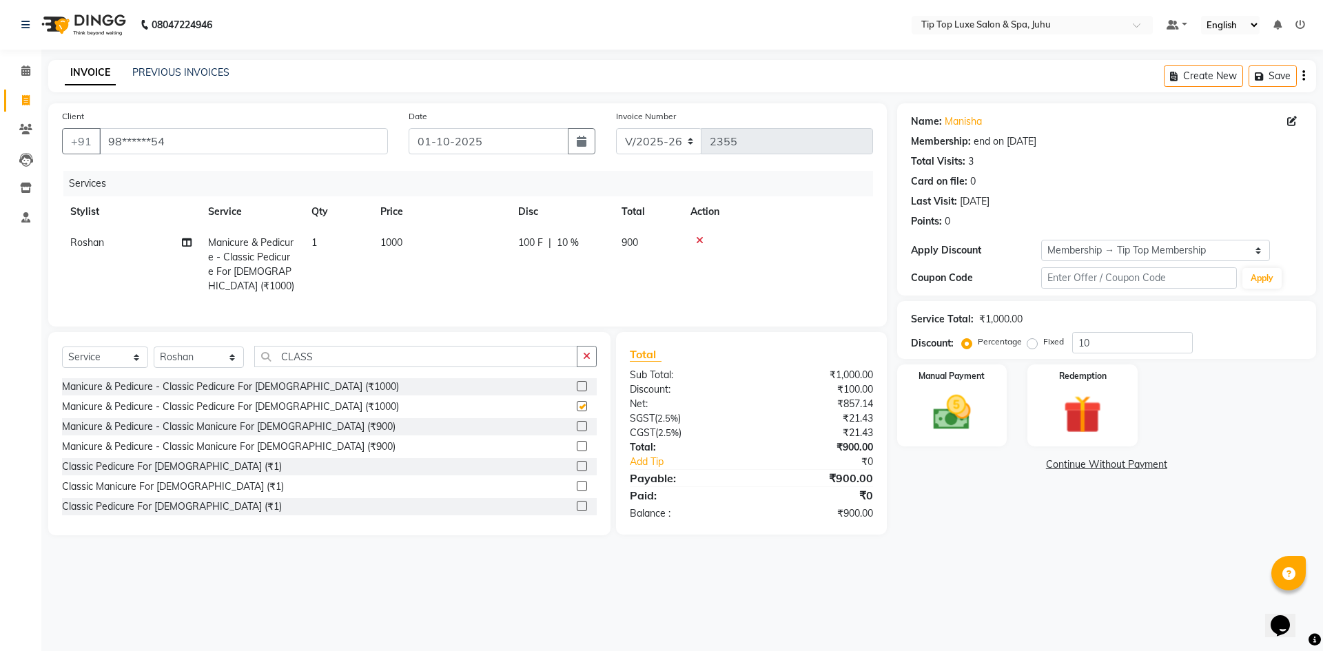
checkbox input "false"
click at [577, 442] on label at bounding box center [582, 446] width 10 height 10
click at [577, 442] on input "checkbox" at bounding box center [581, 446] width 9 height 9
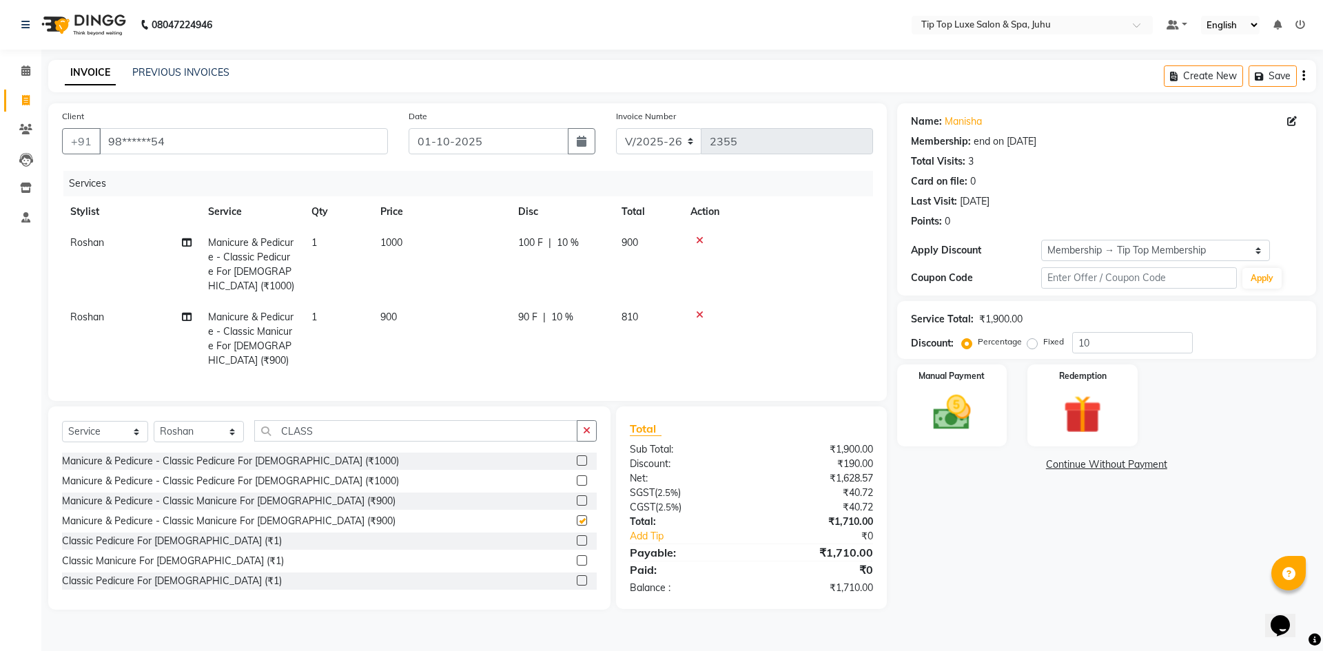
checkbox input "false"
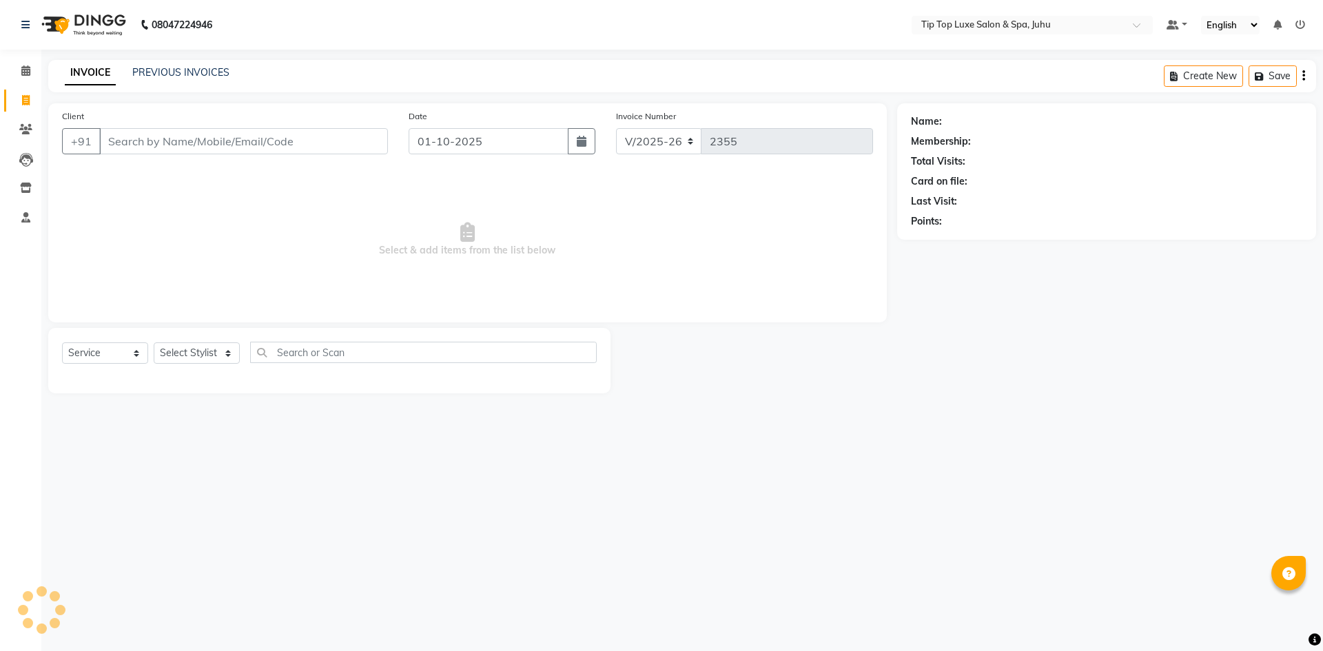
select select "8298"
select select "service"
